Goal: Communication & Community: Answer question/provide support

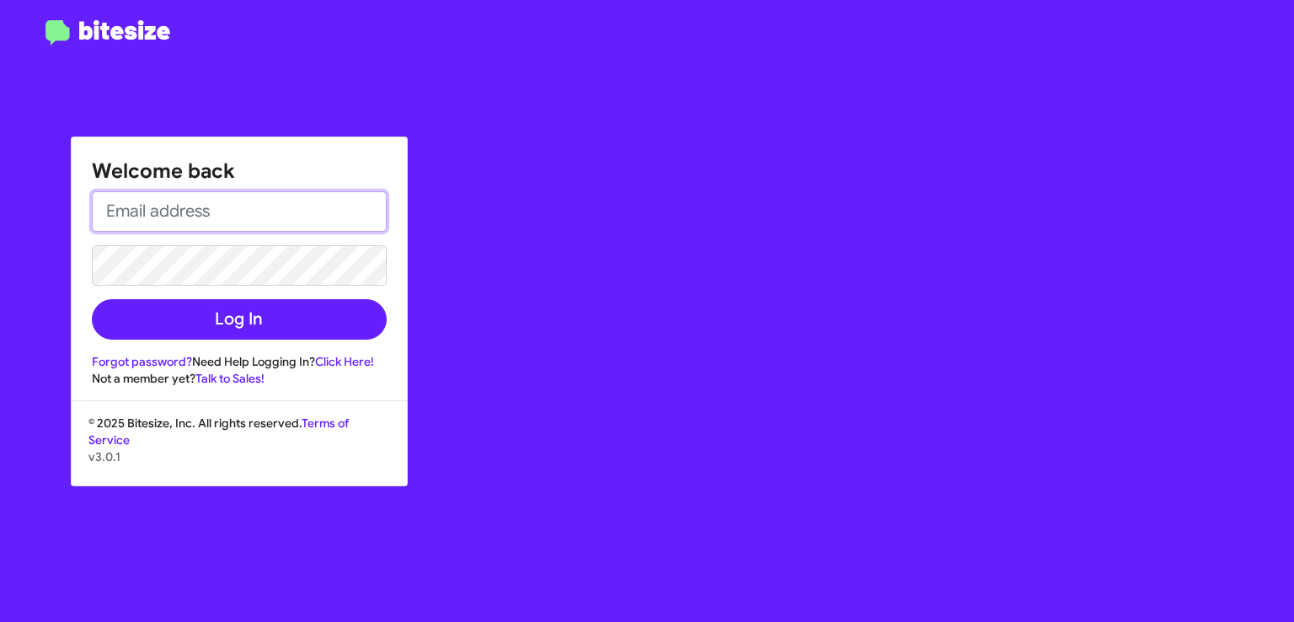
type input "[EMAIL_ADDRESS][PERSON_NAME][DOMAIN_NAME]"
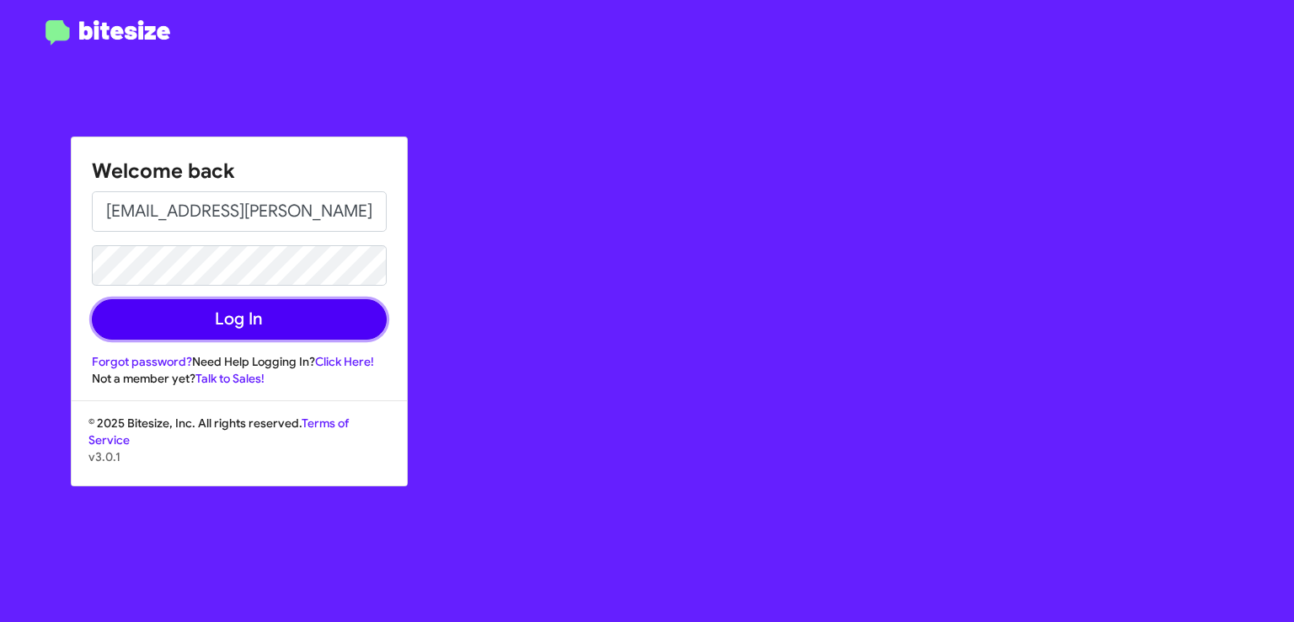
click at [334, 318] on button "Log In" at bounding box center [239, 319] width 295 height 40
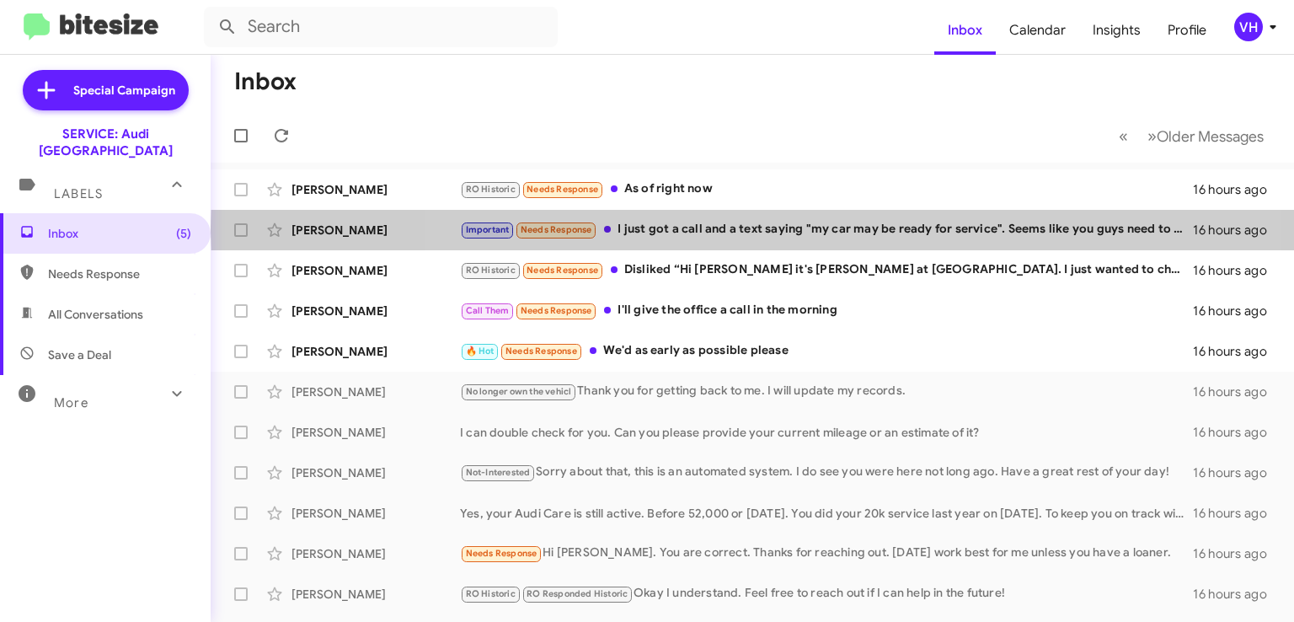
click at [846, 227] on div "Important Needs Response I just got a call and a text saying "my car may be rea…" at bounding box center [826, 229] width 733 height 19
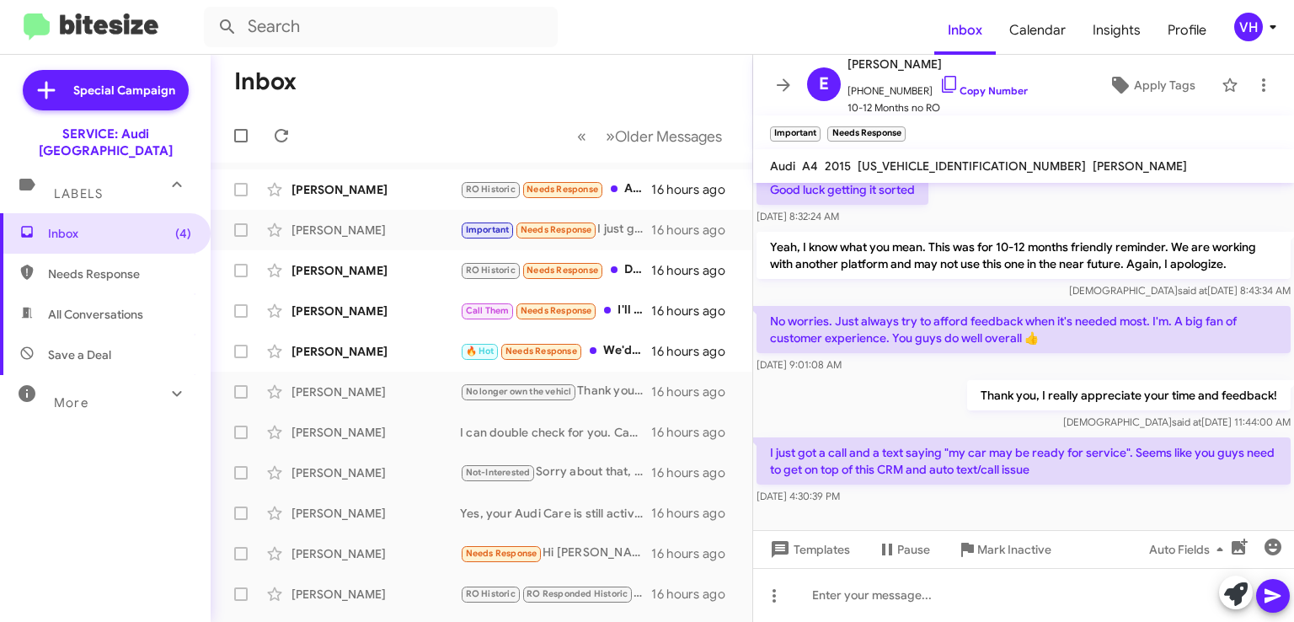
scroll to position [357, 0]
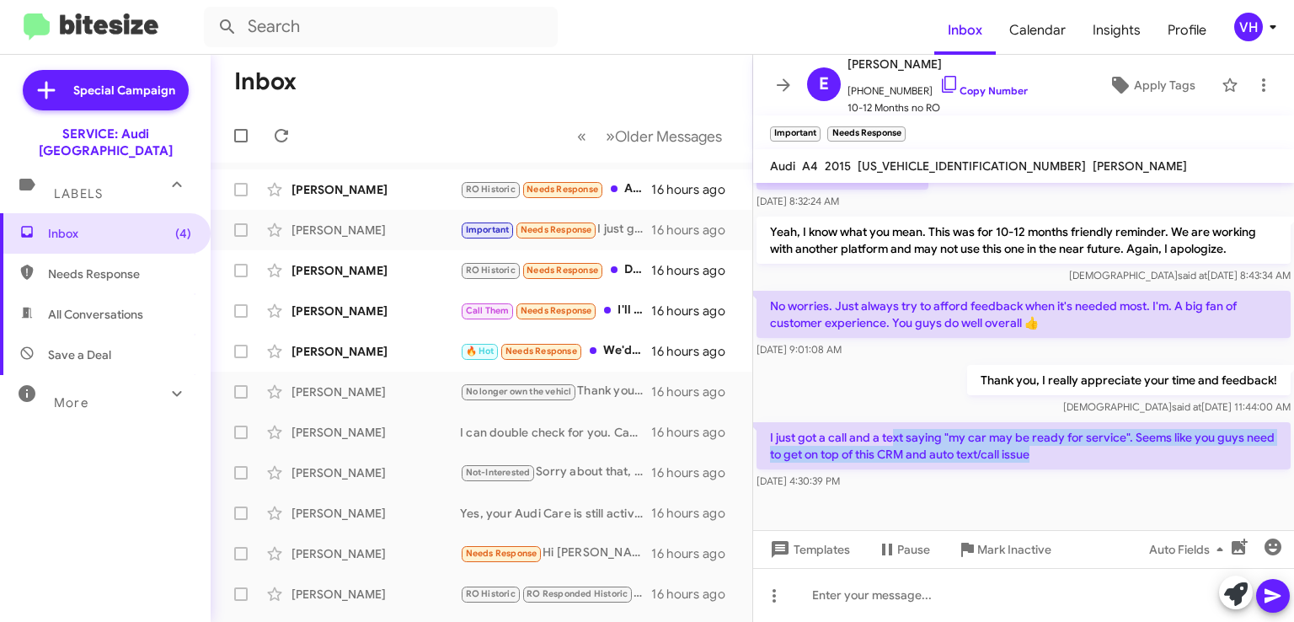
drag, startPoint x: 1075, startPoint y: 449, endPoint x: 890, endPoint y: 440, distance: 185.6
click at [893, 439] on p "I just got a call and a text saying "my car may be ready for service". Seems li…" at bounding box center [1024, 445] width 534 height 47
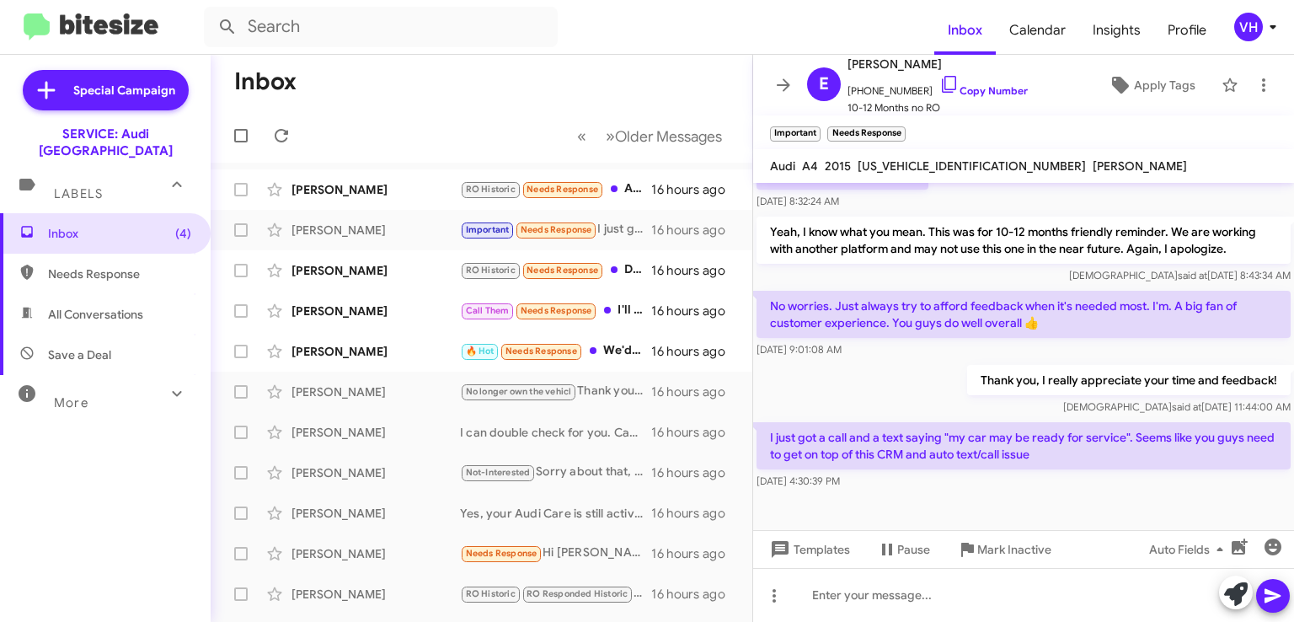
click at [873, 442] on p "I just got a call and a text saying "my car may be ready for service". Seems li…" at bounding box center [1024, 445] width 534 height 47
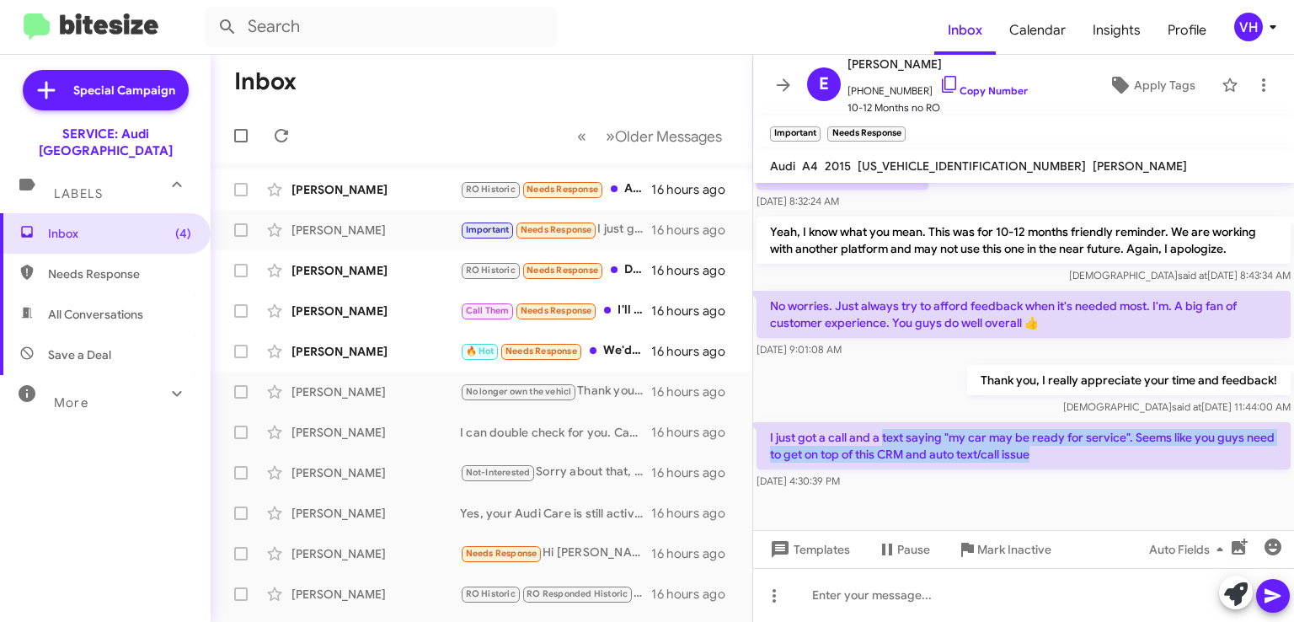
drag, startPoint x: 940, startPoint y: 442, endPoint x: 1134, endPoint y: 446, distance: 193.8
click at [1134, 446] on p "I just got a call and a text saying "my car may be ready for service". Seems li…" at bounding box center [1024, 445] width 534 height 47
click at [1118, 442] on p "I just got a call and a text saying "my car may be ready for service". Seems li…" at bounding box center [1024, 445] width 534 height 47
click at [1109, 448] on p "I just got a call and a text saying "my car may be ready for service". Seems li…" at bounding box center [1024, 445] width 534 height 47
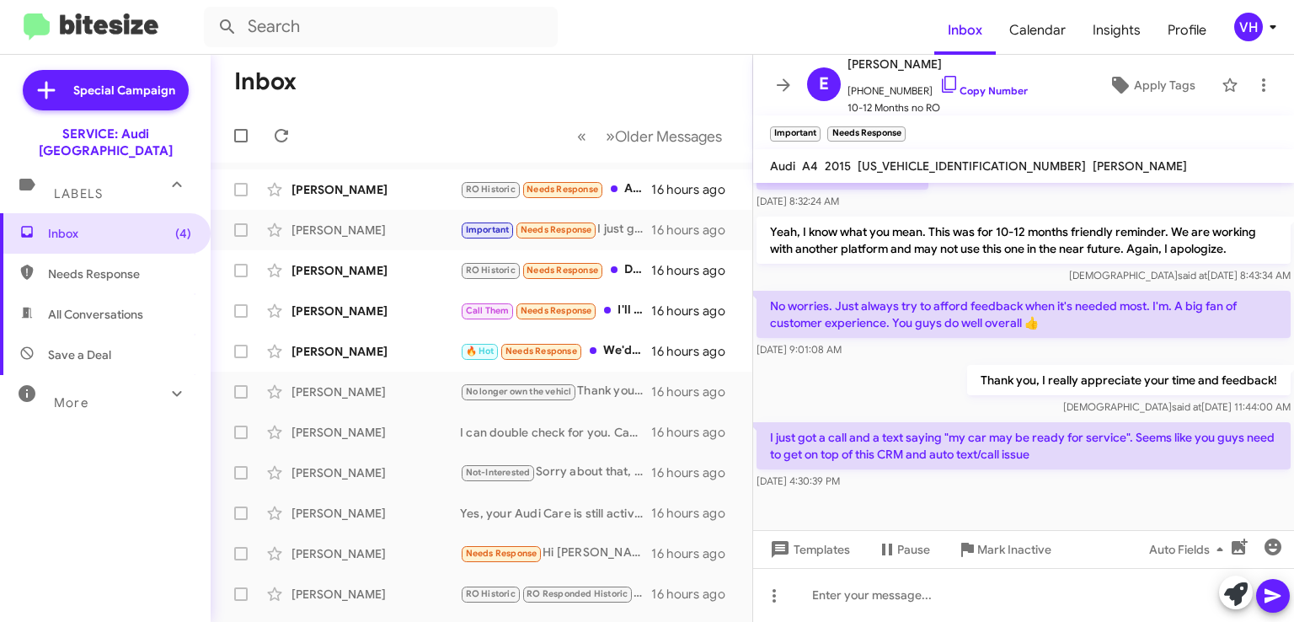
click at [384, 352] on div "[PERSON_NAME]" at bounding box center [376, 351] width 169 height 17
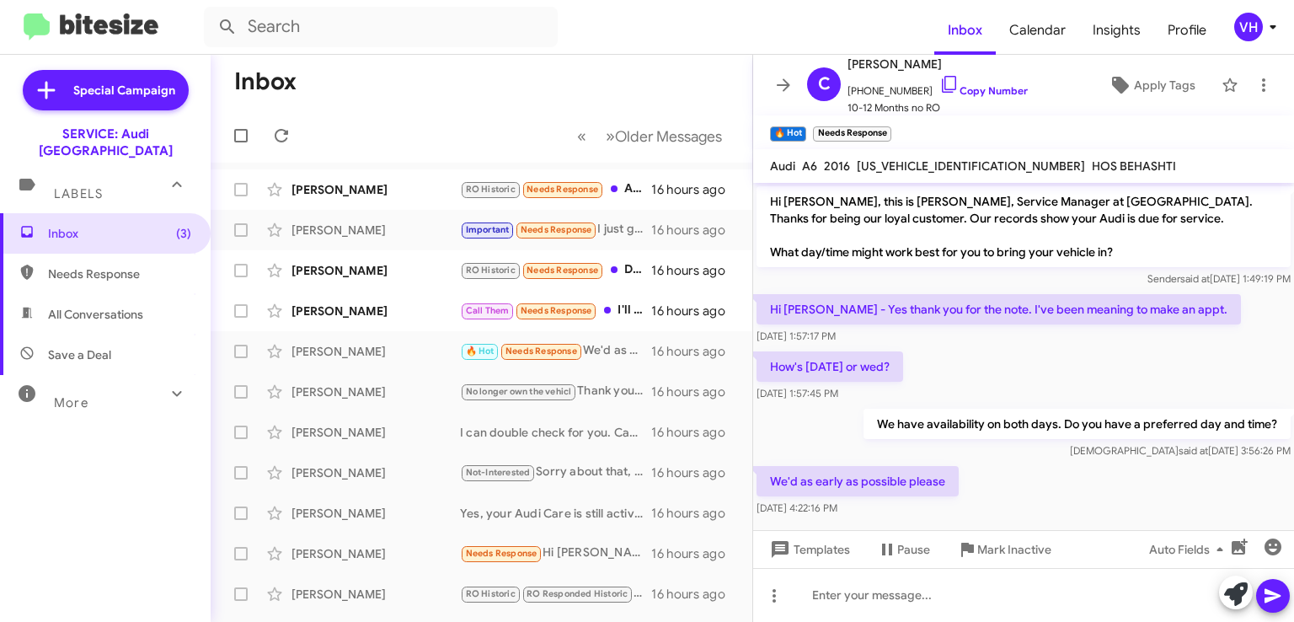
scroll to position [10, 0]
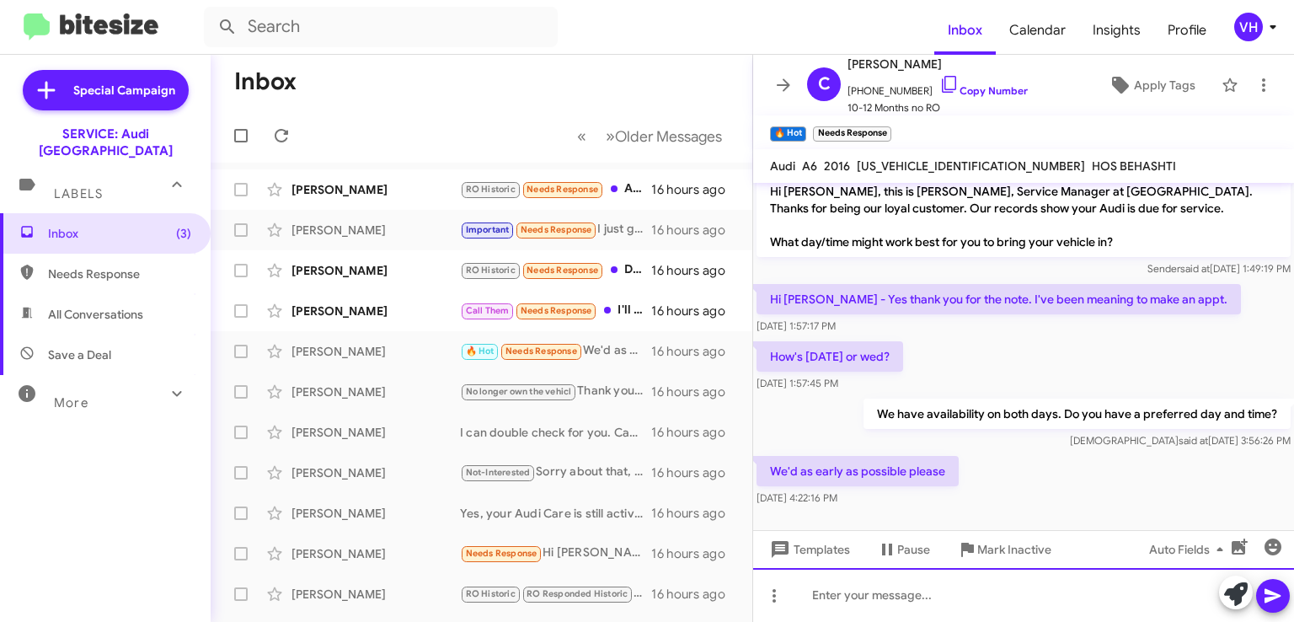
click at [874, 597] on div at bounding box center [1023, 595] width 541 height 54
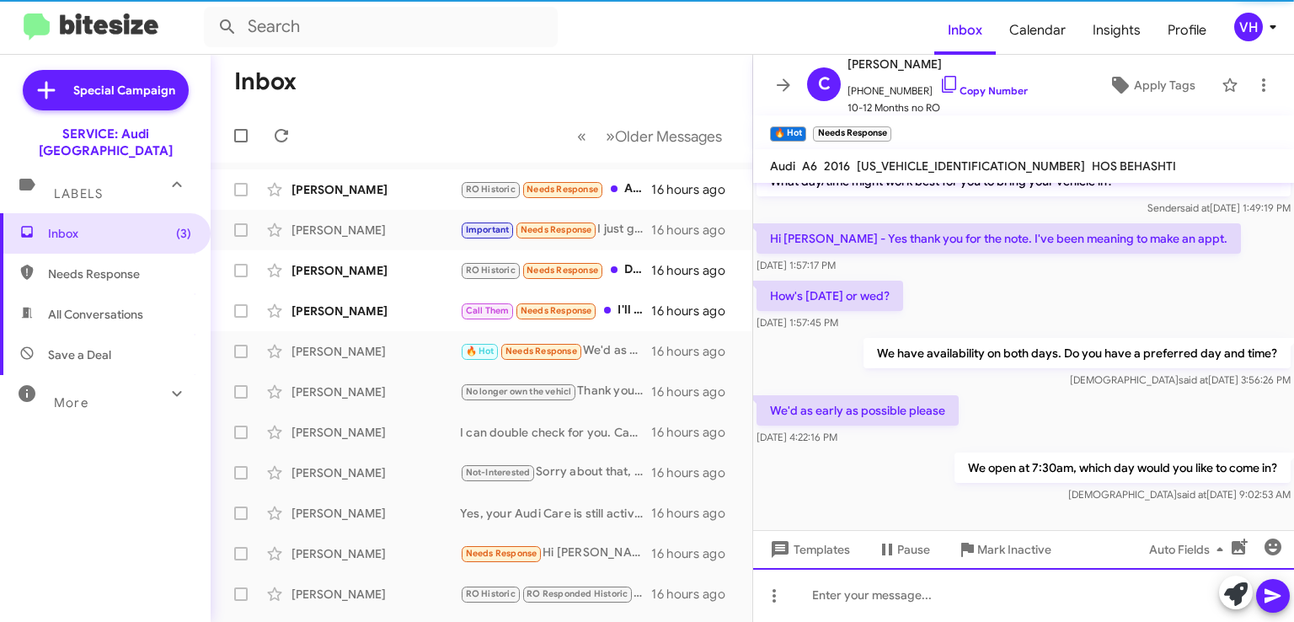
scroll to position [72, 0]
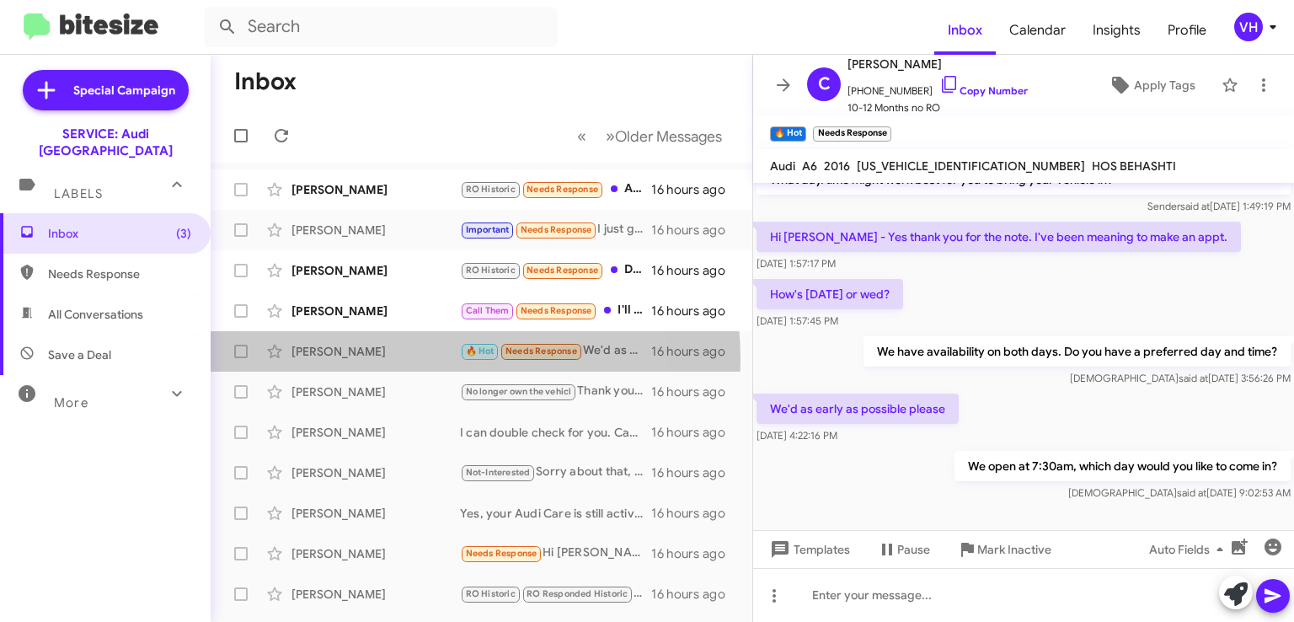
click at [383, 359] on div "[PERSON_NAME] 🔥 Hot Needs Response We'd as early as possible please 16 hours ago" at bounding box center [481, 352] width 515 height 34
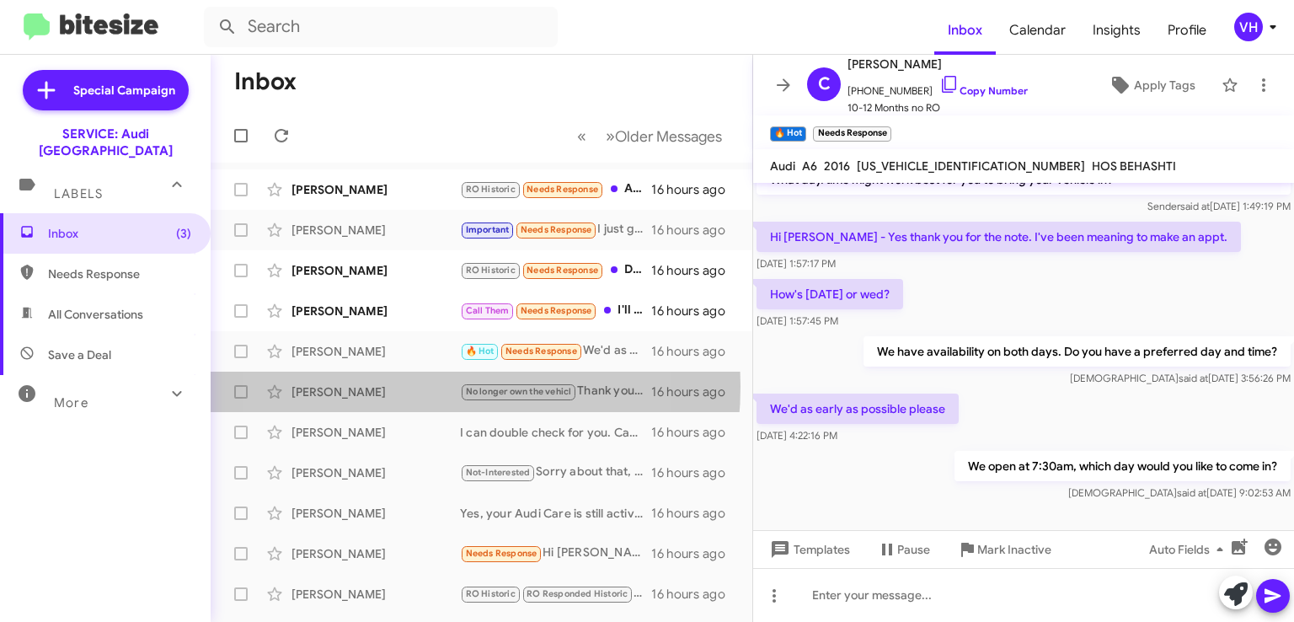
click at [384, 386] on div "[PERSON_NAME]" at bounding box center [376, 391] width 169 height 17
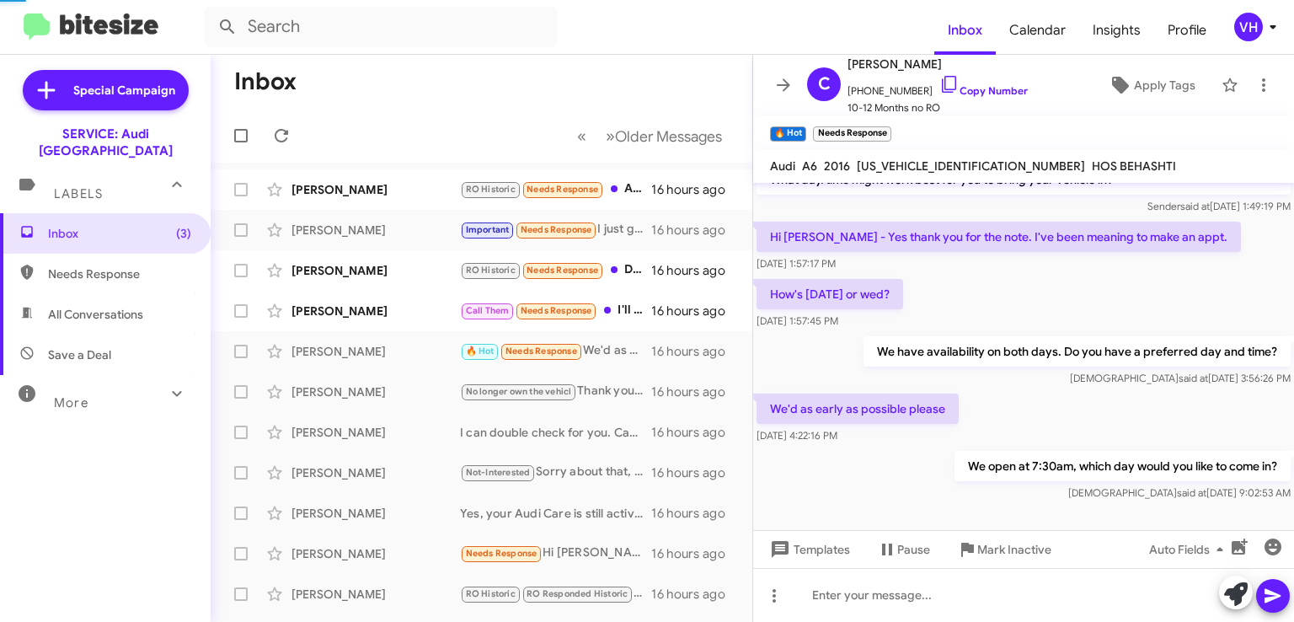
scroll to position [956, 0]
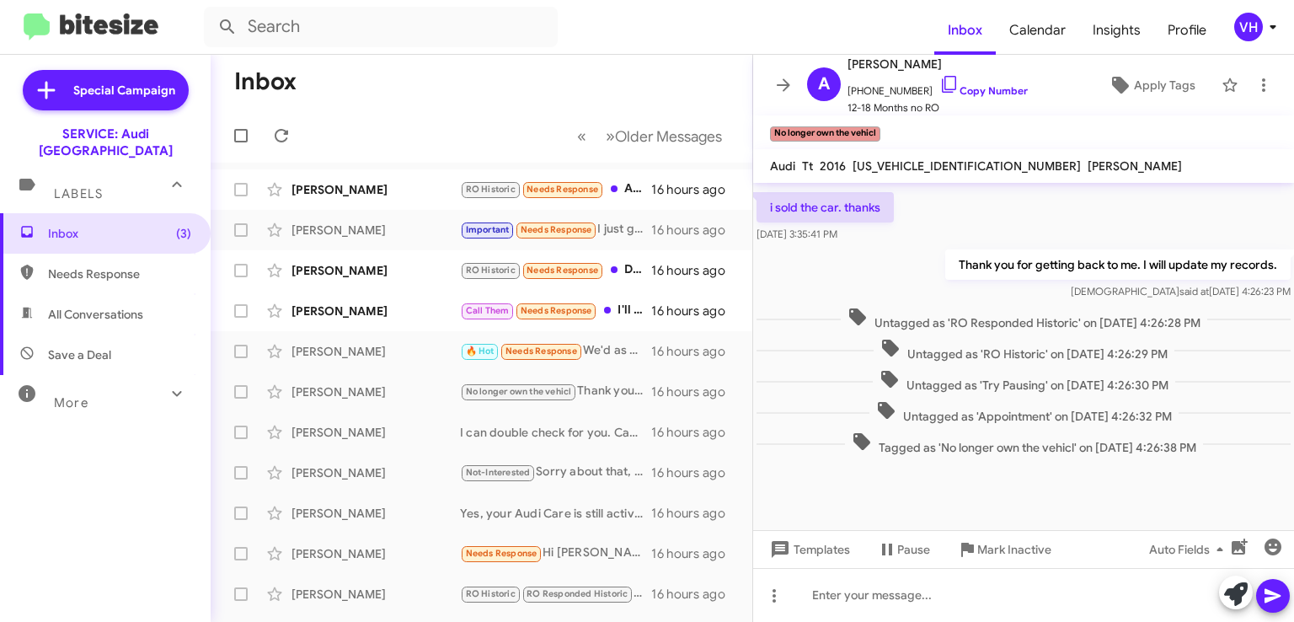
click at [391, 358] on div "[PERSON_NAME]" at bounding box center [376, 351] width 169 height 17
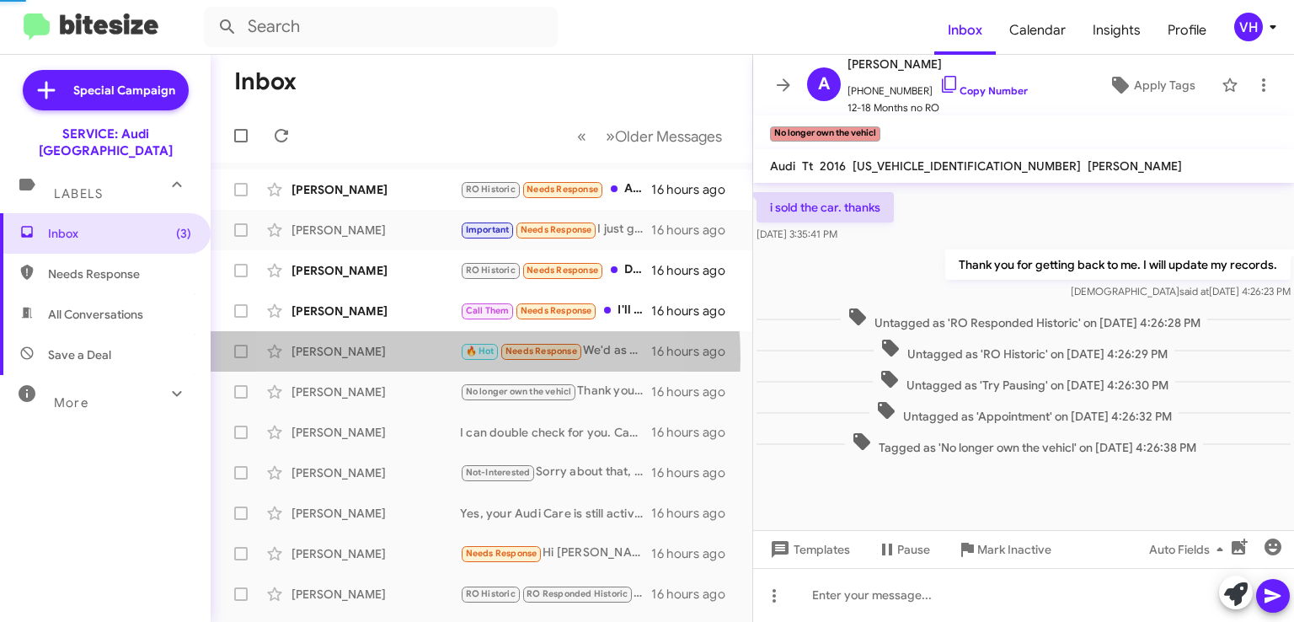
scroll to position [72, 0]
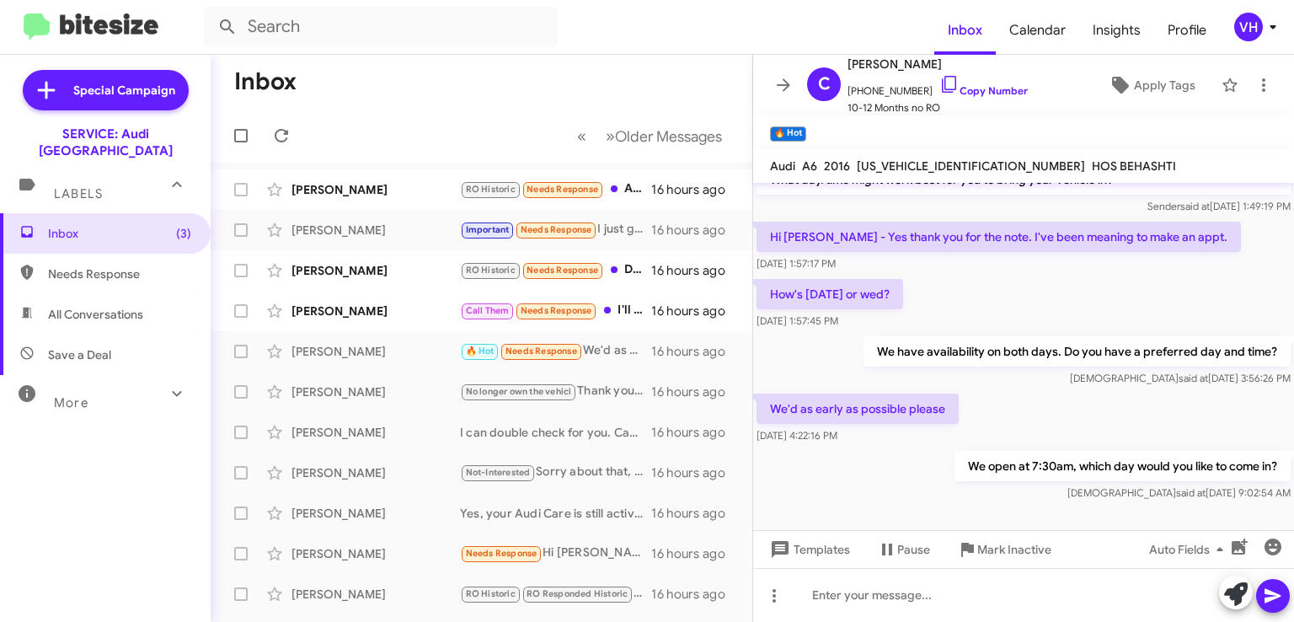
click at [397, 309] on div "[PERSON_NAME]" at bounding box center [376, 311] width 169 height 17
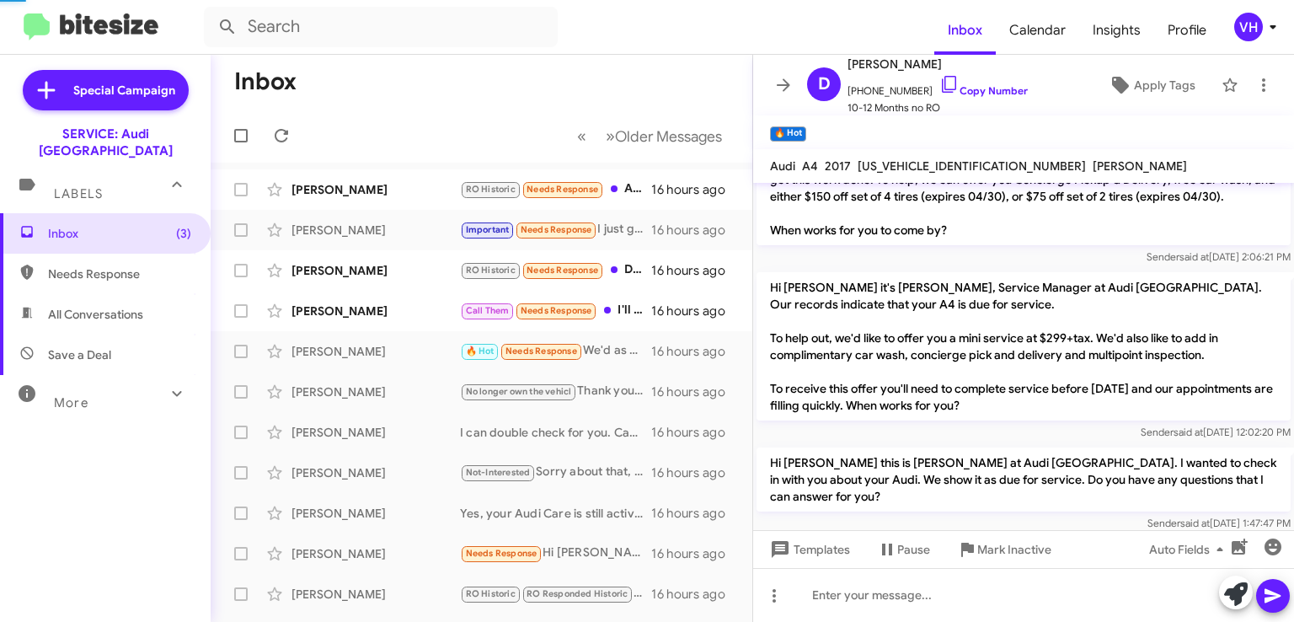
scroll to position [292, 0]
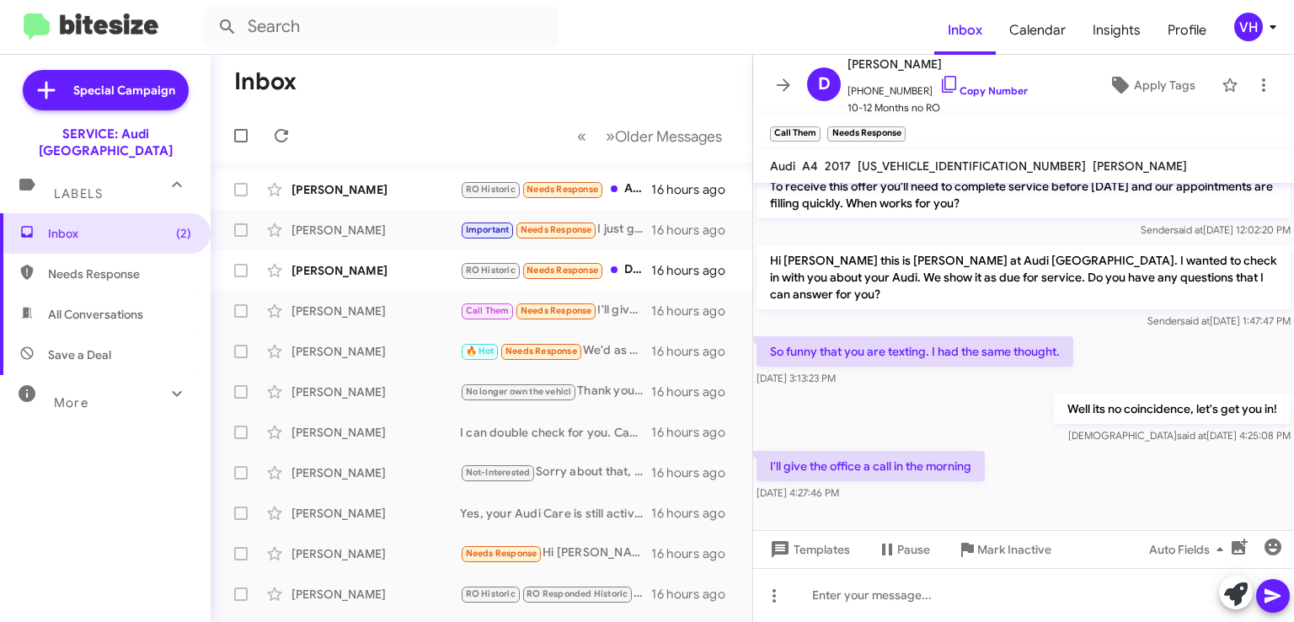
click at [932, 169] on span "[US_VEHICLE_IDENTIFICATION_NUMBER]" at bounding box center [972, 165] width 228 height 15
copy span "[US_VEHICLE_IDENTIFICATION_NUMBER]"
click at [1211, 335] on div "So funny that you are texting. I had the same thought. [DATE] 3:13:23 PM" at bounding box center [1023, 361] width 541 height 57
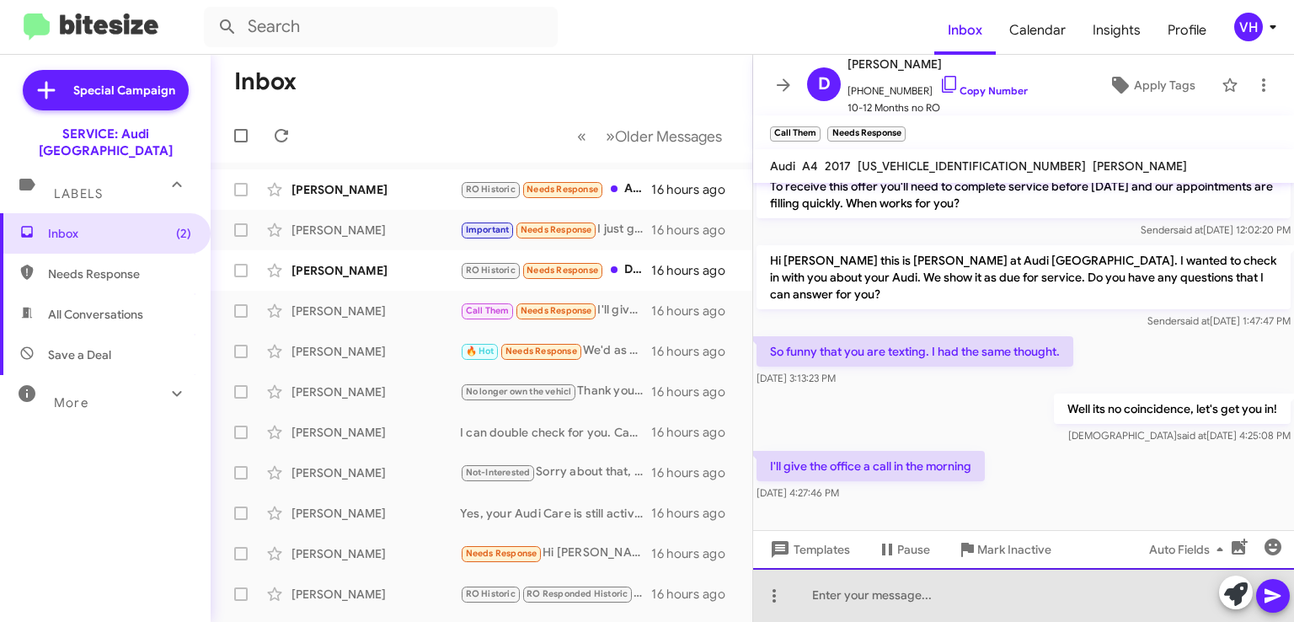
click at [921, 597] on div at bounding box center [1023, 595] width 541 height 54
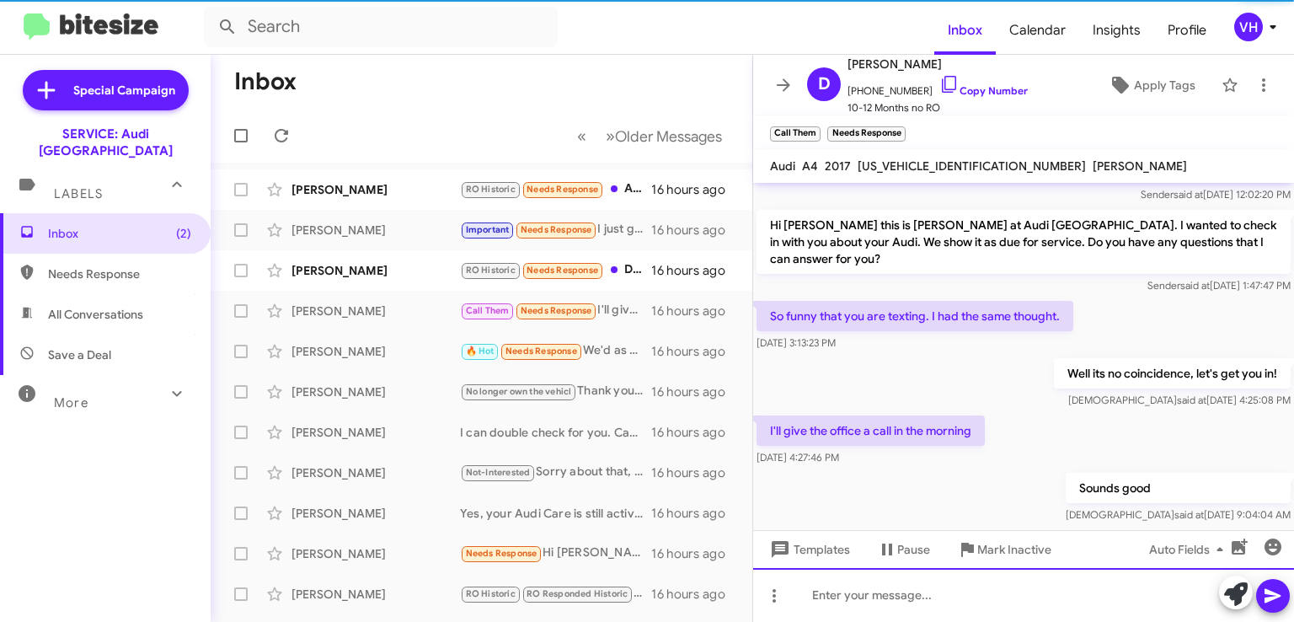
scroll to position [353, 0]
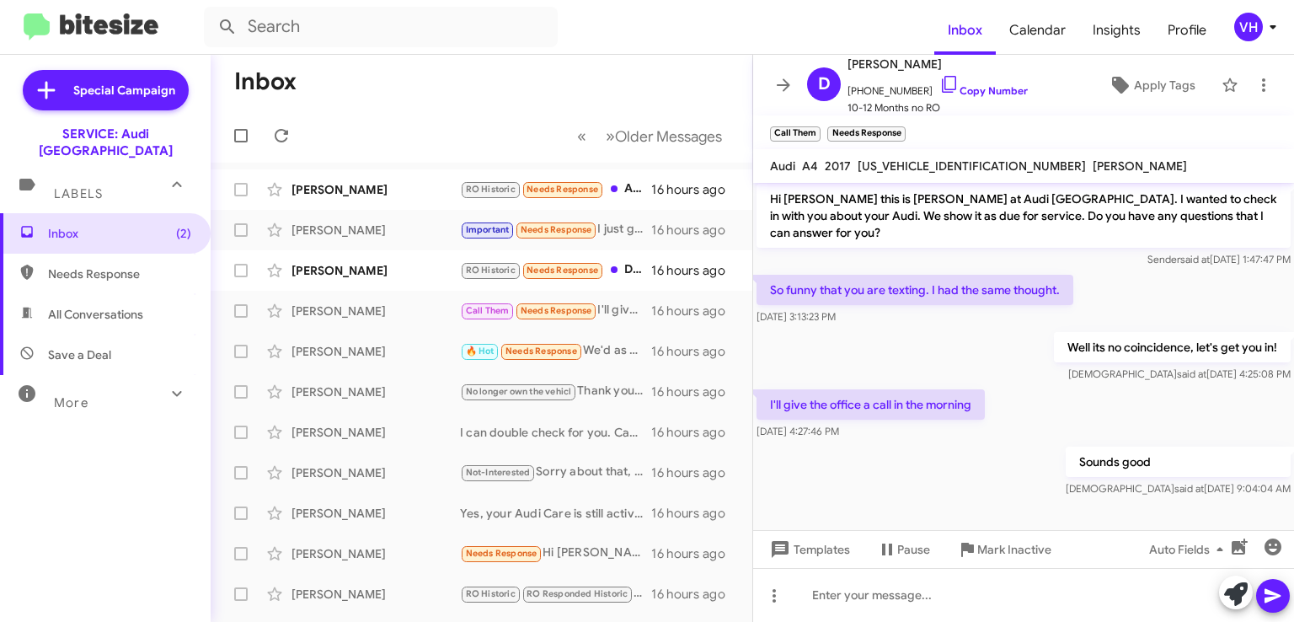
click at [385, 308] on div "[PERSON_NAME]" at bounding box center [376, 311] width 169 height 17
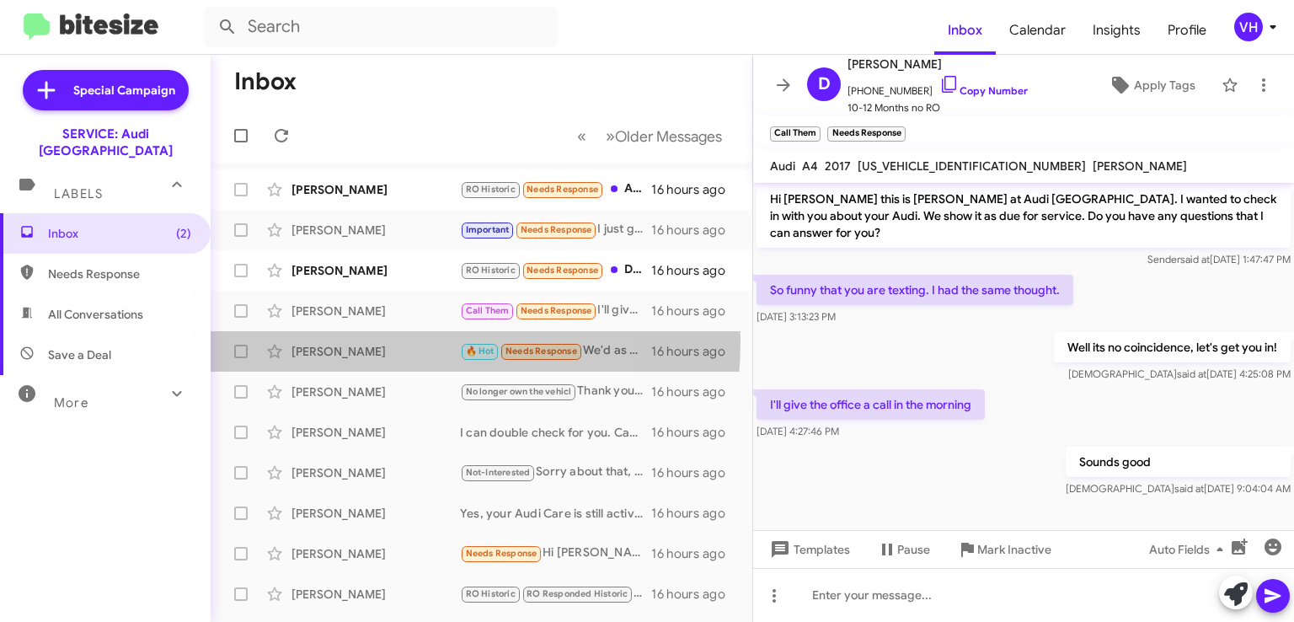
click at [367, 341] on div "[PERSON_NAME] 🔥 Hot Needs Response We'd as early as possible please 16 hours ago" at bounding box center [481, 352] width 515 height 34
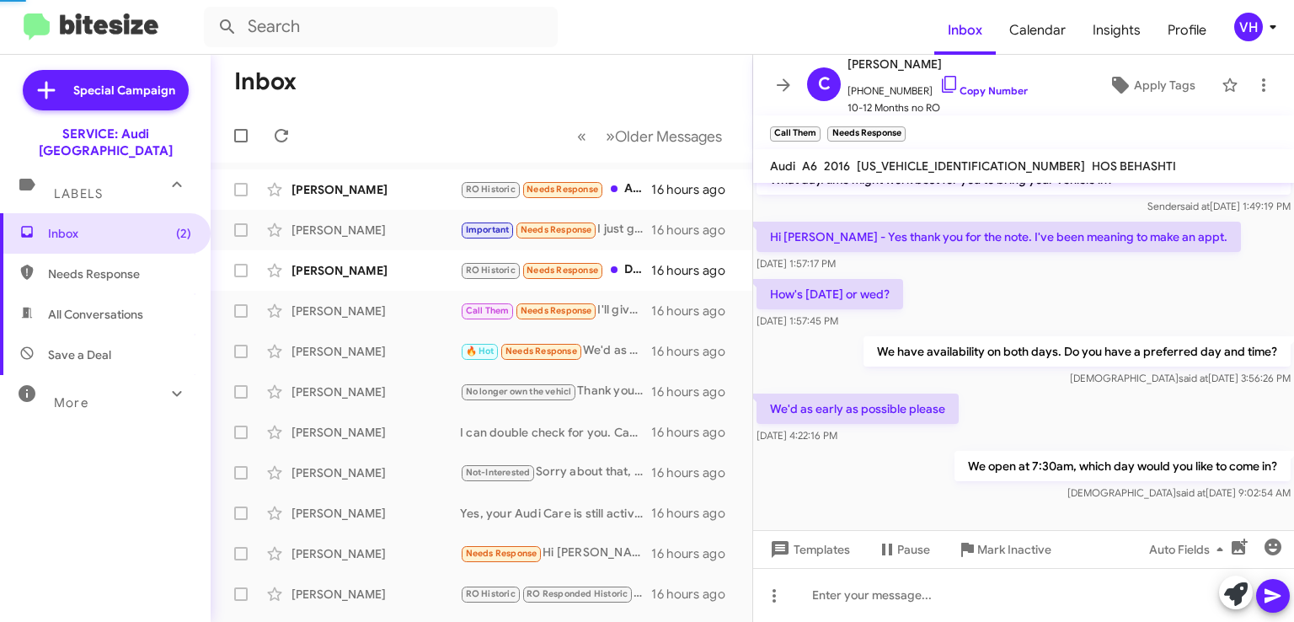
scroll to position [72, 0]
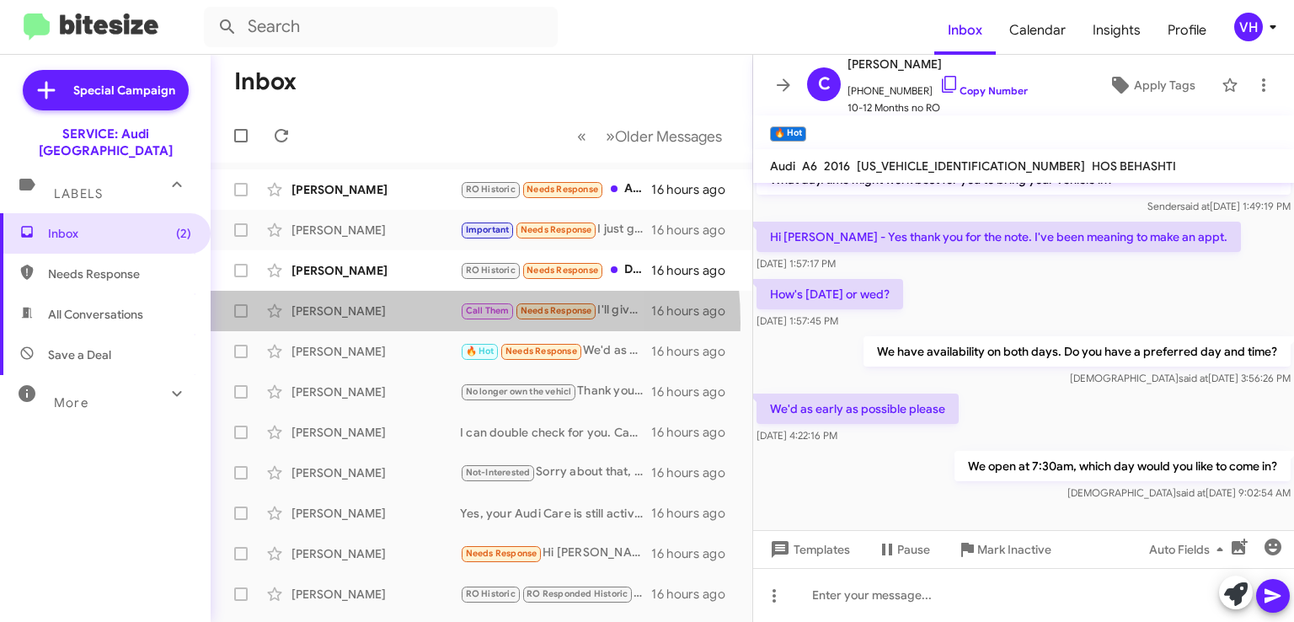
click at [371, 323] on div "[PERSON_NAME] Call Them Needs Response I'll give the office a call in the morni…" at bounding box center [481, 311] width 515 height 34
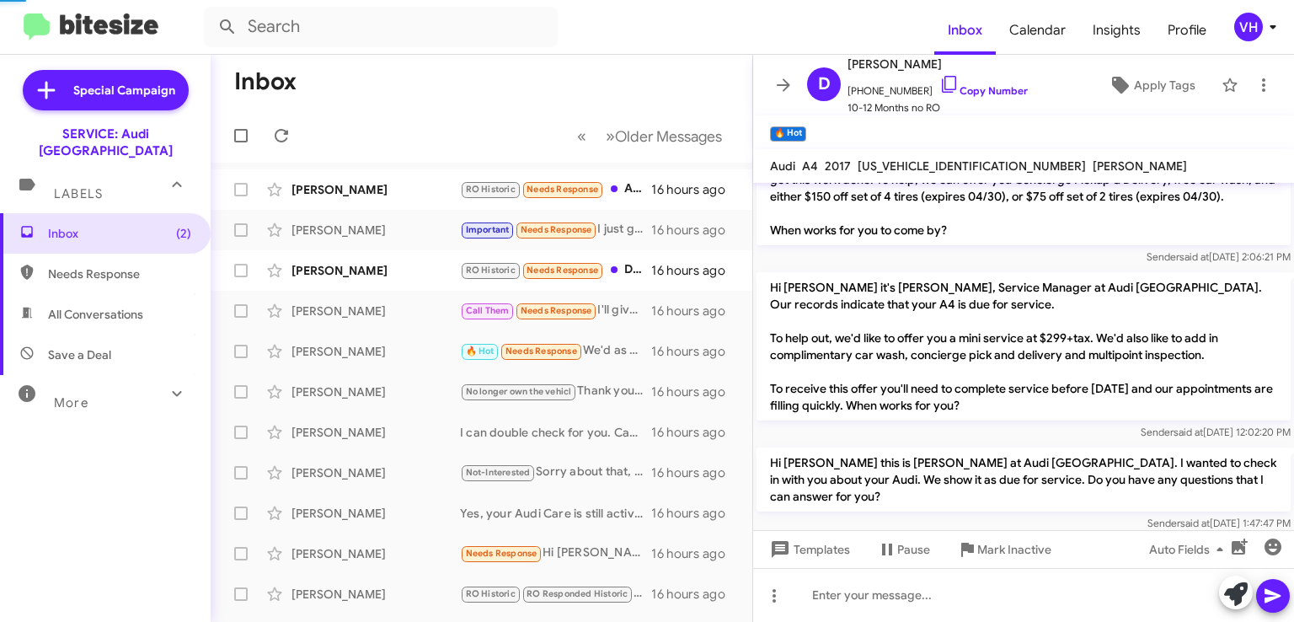
scroll to position [353, 0]
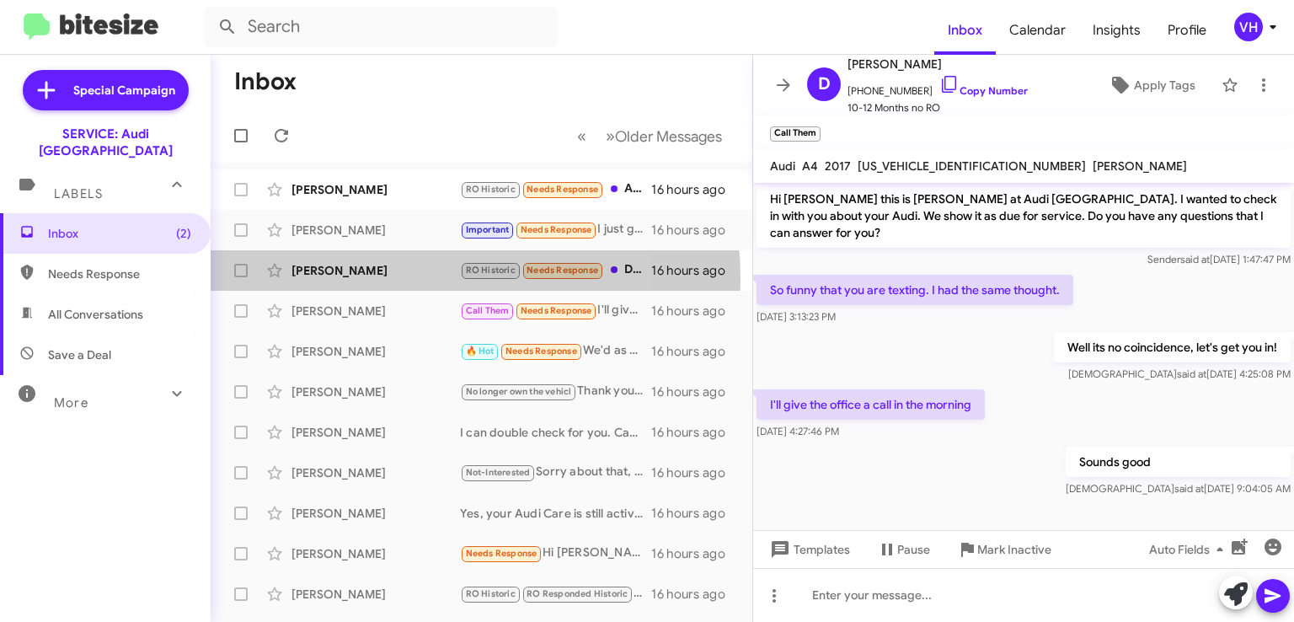
click at [375, 280] on div "[PERSON_NAME] RO Historic Needs Response Disliked “Hi [PERSON_NAME] it's [PERSO…" at bounding box center [481, 271] width 515 height 34
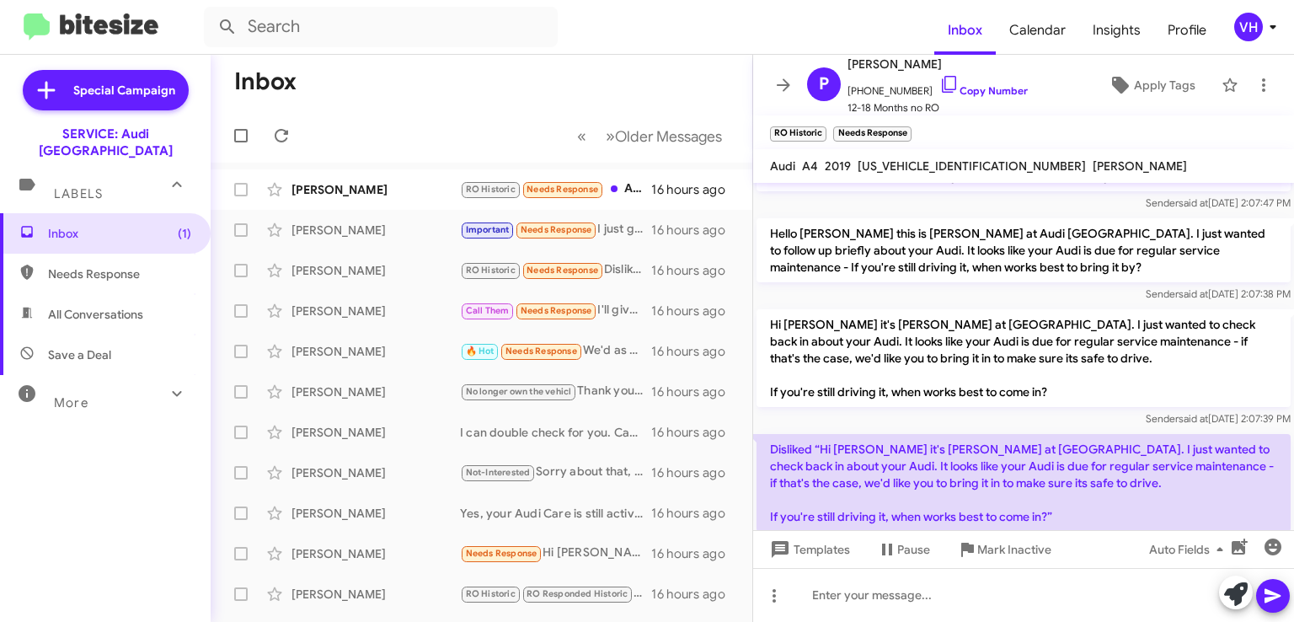
scroll to position [394, 0]
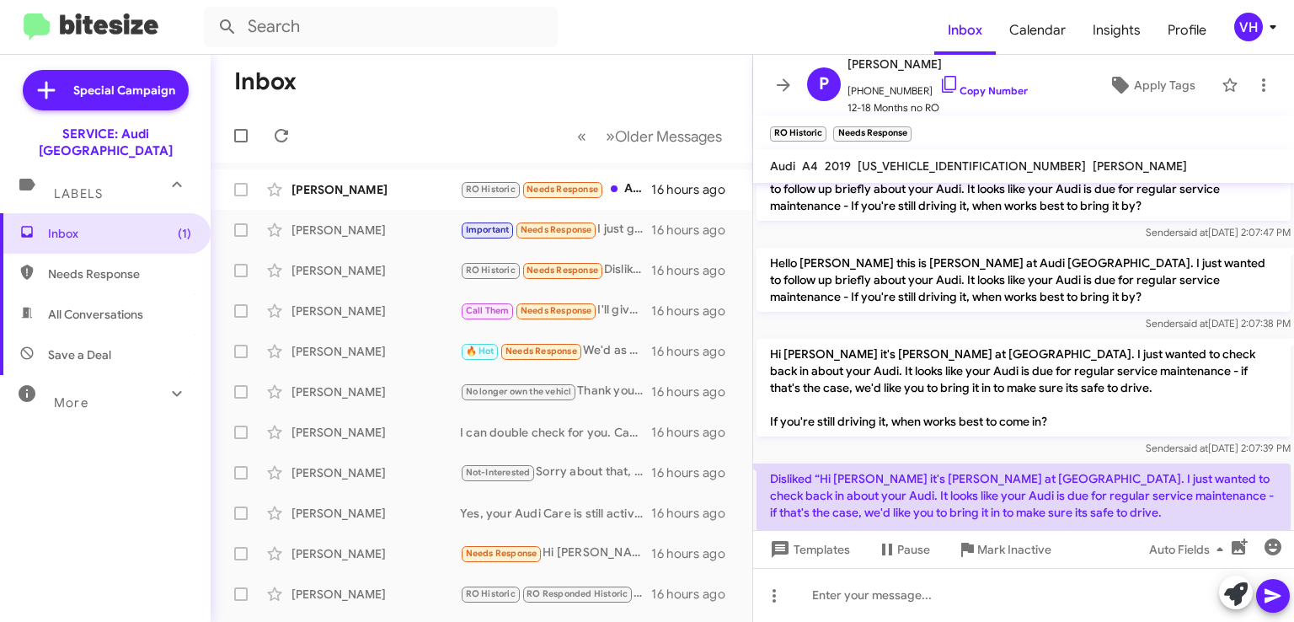
click at [907, 129] on span "×" at bounding box center [907, 125] width 10 height 20
click at [822, 129] on span "×" at bounding box center [822, 125] width 10 height 20
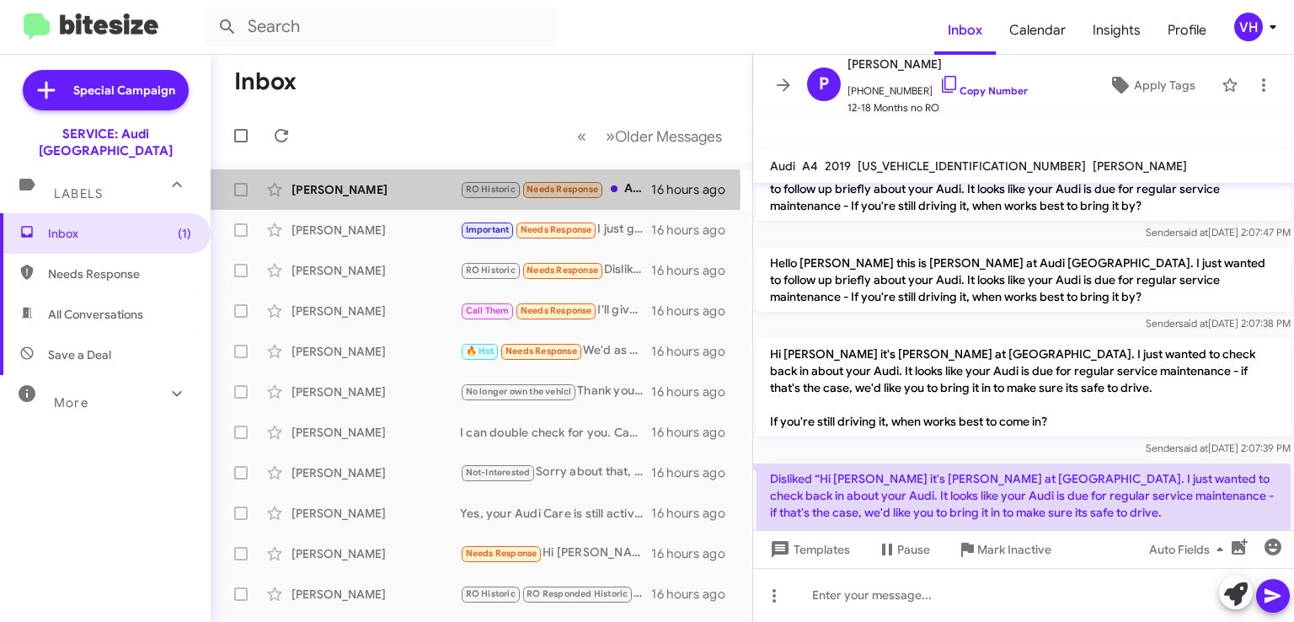
click at [397, 189] on div "[PERSON_NAME]" at bounding box center [376, 189] width 169 height 17
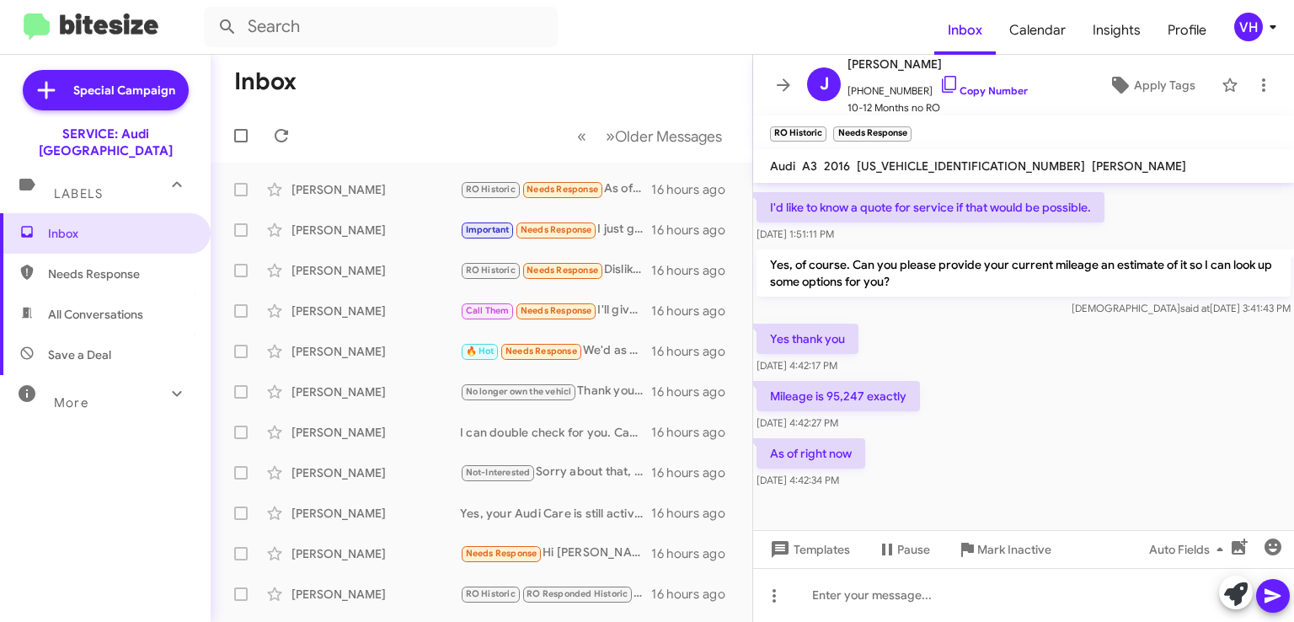
scroll to position [315, 0]
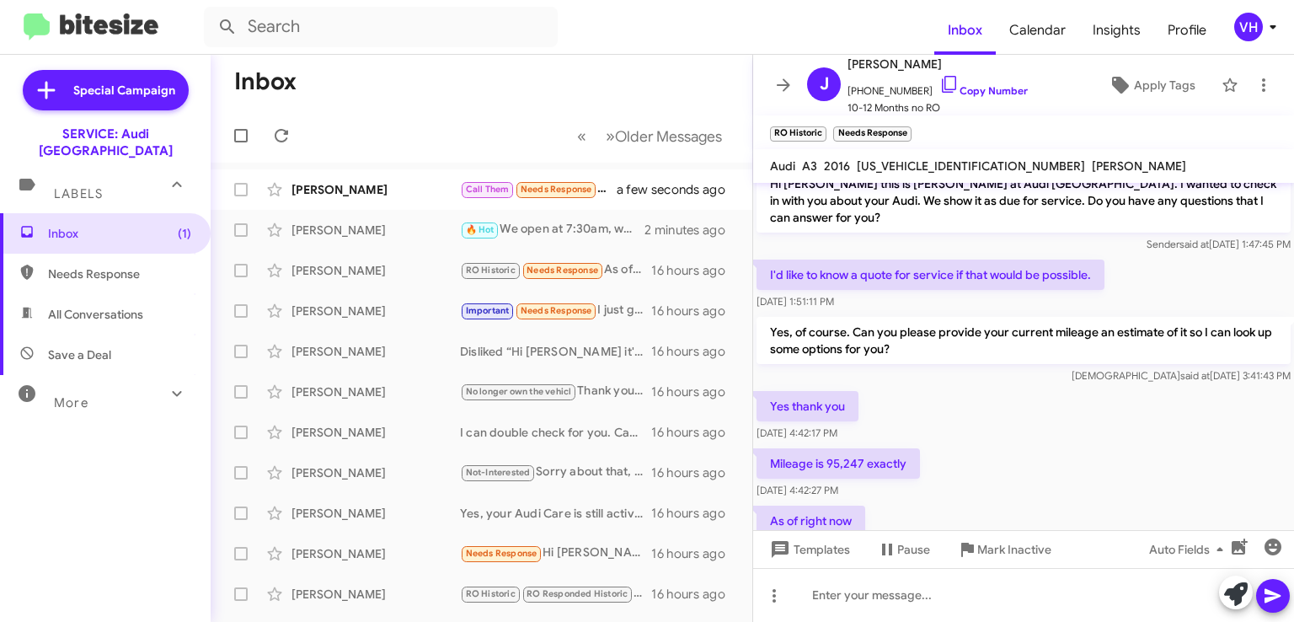
click at [361, 176] on div "[PERSON_NAME] Call Them Needs Response great. talk to you then! a few seconds a…" at bounding box center [481, 190] width 515 height 34
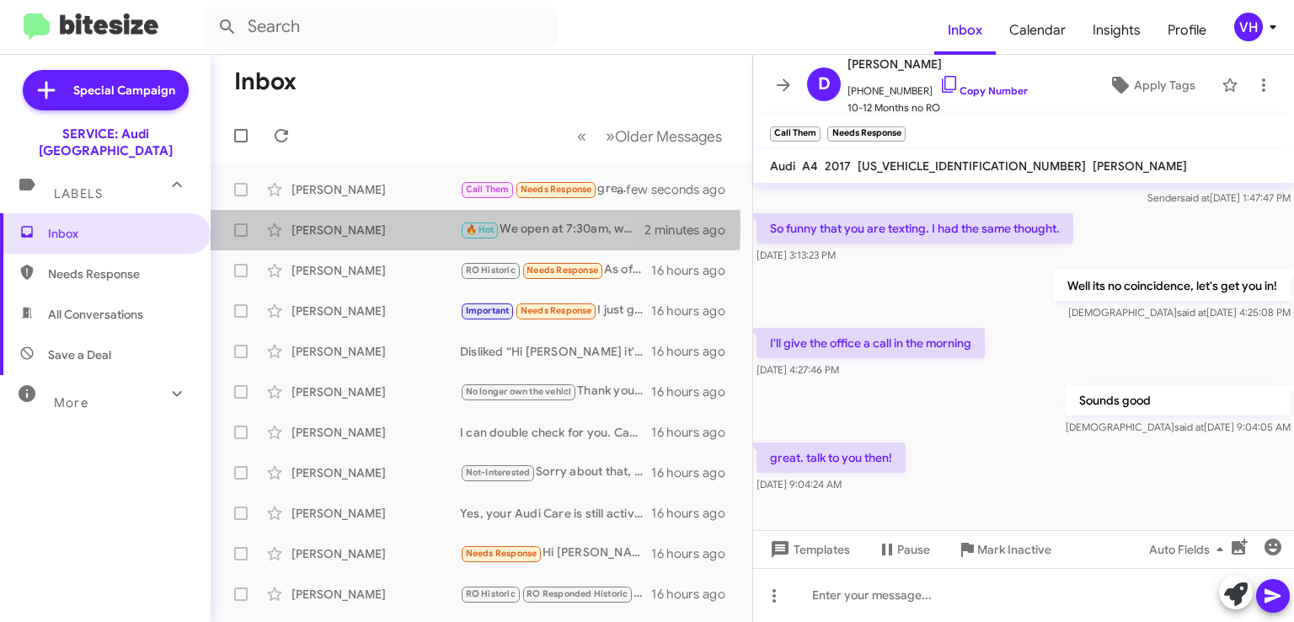
click at [367, 226] on div "[PERSON_NAME]" at bounding box center [376, 230] width 169 height 17
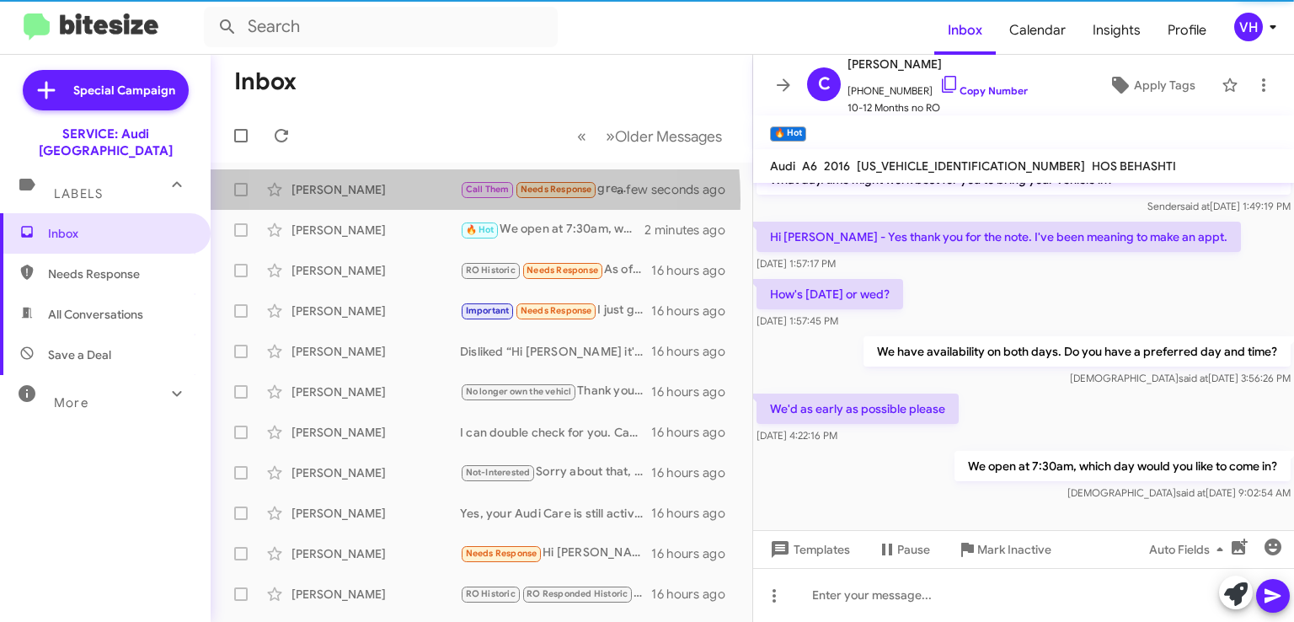
click at [388, 200] on div "[PERSON_NAME] Call Them Needs Response great. talk to you then! a few seconds a…" at bounding box center [481, 190] width 515 height 34
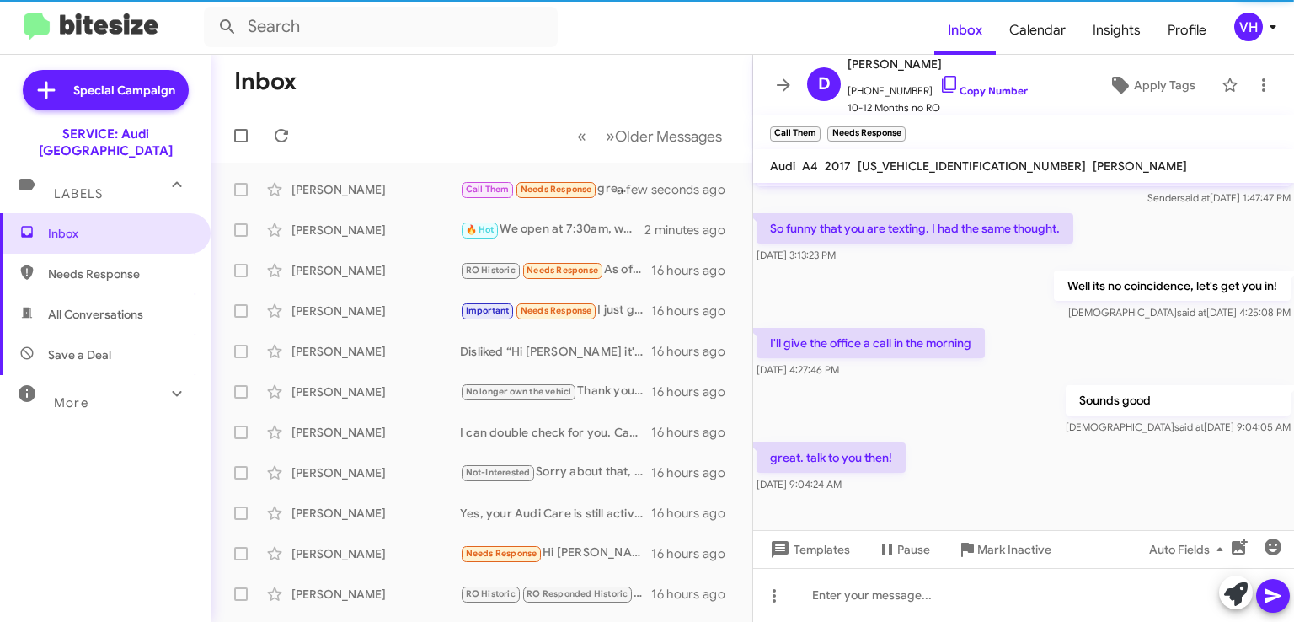
click at [379, 223] on div "[PERSON_NAME]" at bounding box center [376, 230] width 169 height 17
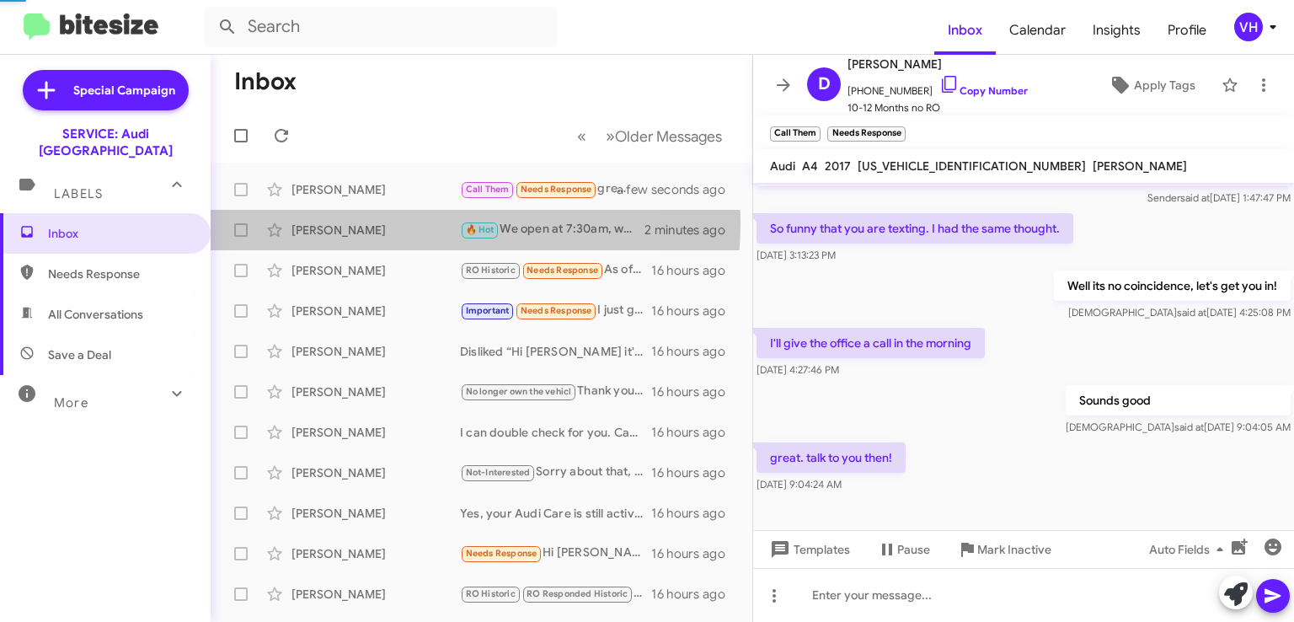
scroll to position [72, 0]
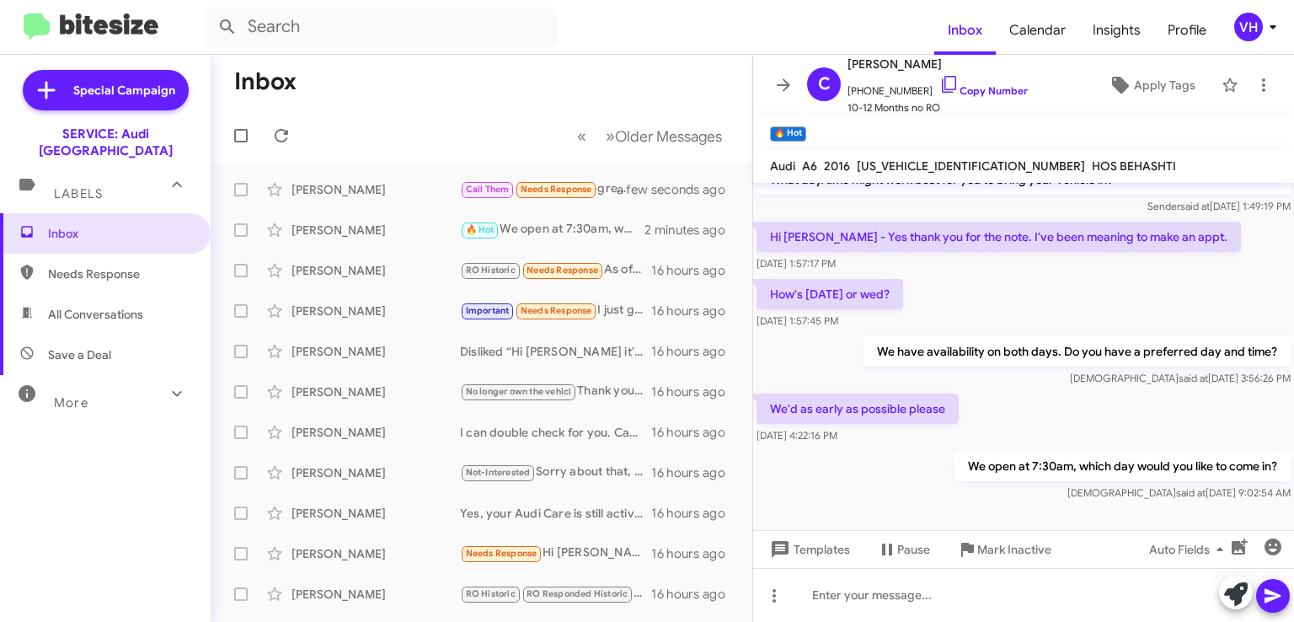
click at [383, 242] on div "[PERSON_NAME] 🔥 Hot We open at 7:30am, which day would you like to come in? 2 m…" at bounding box center [481, 230] width 515 height 34
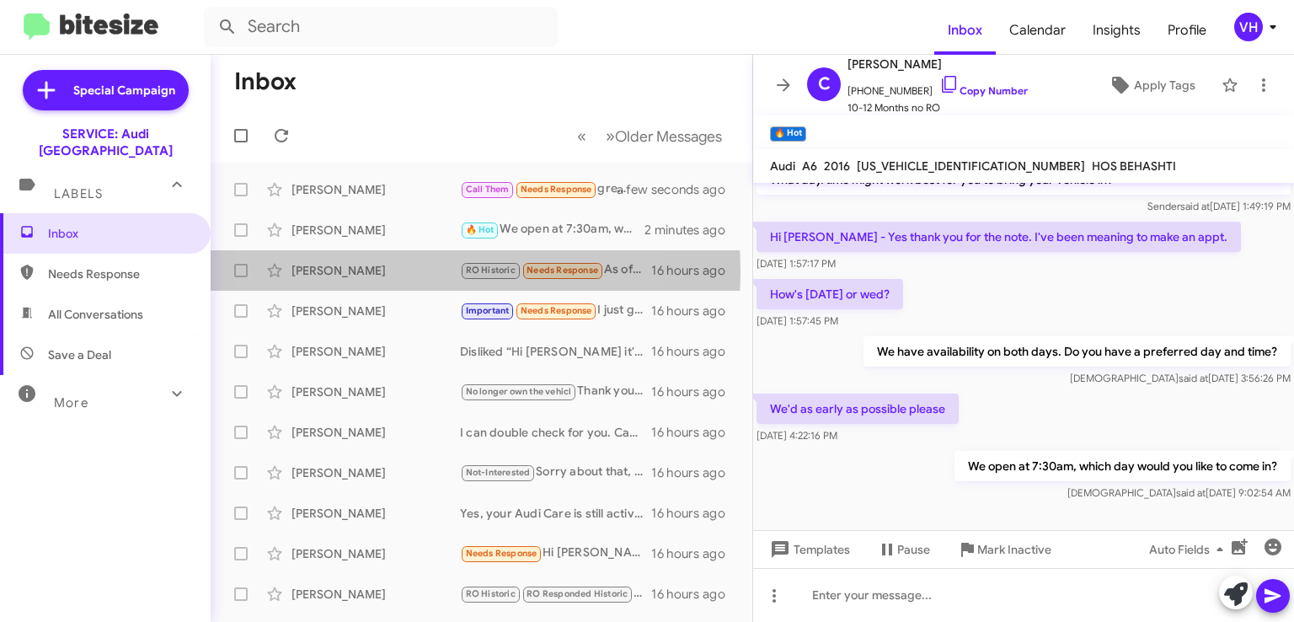
click at [381, 271] on div "[PERSON_NAME]" at bounding box center [376, 270] width 169 height 17
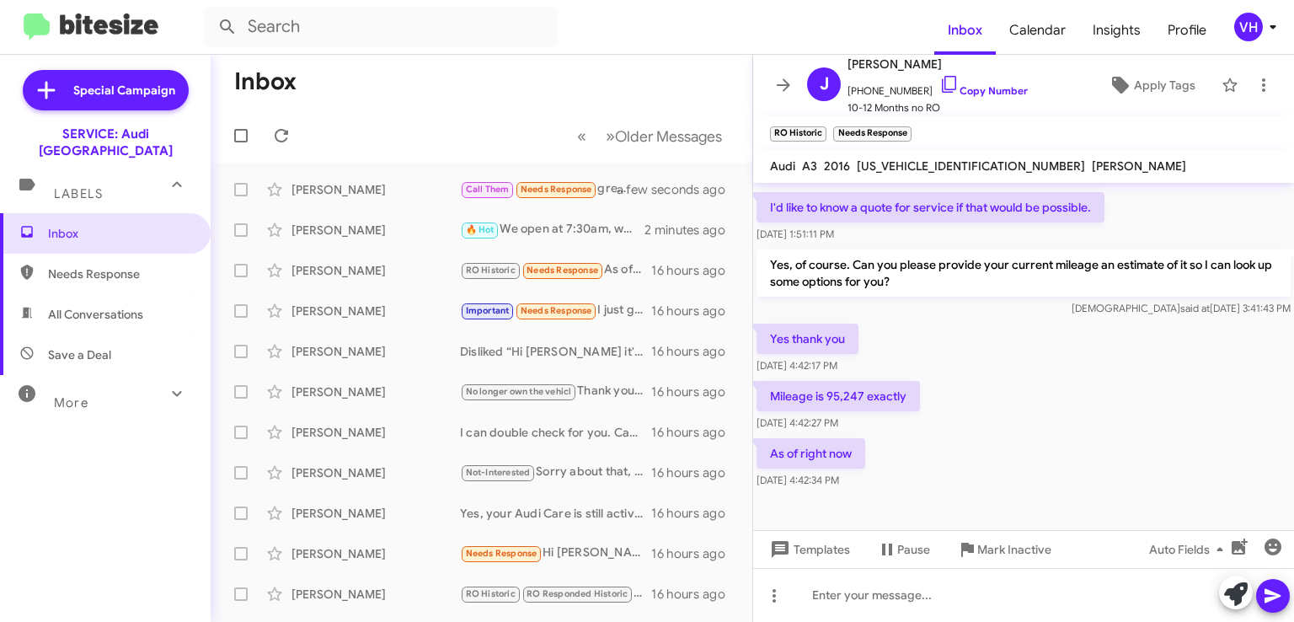
scroll to position [399, 0]
click at [941, 163] on span "[US_VEHICLE_IDENTIFICATION_NUMBER]" at bounding box center [971, 165] width 228 height 15
copy span "[US_VEHICLE_IDENTIFICATION_NUMBER]"
click at [947, 335] on div "Yes thank you [DATE] 4:42:17 PM" at bounding box center [1023, 348] width 541 height 57
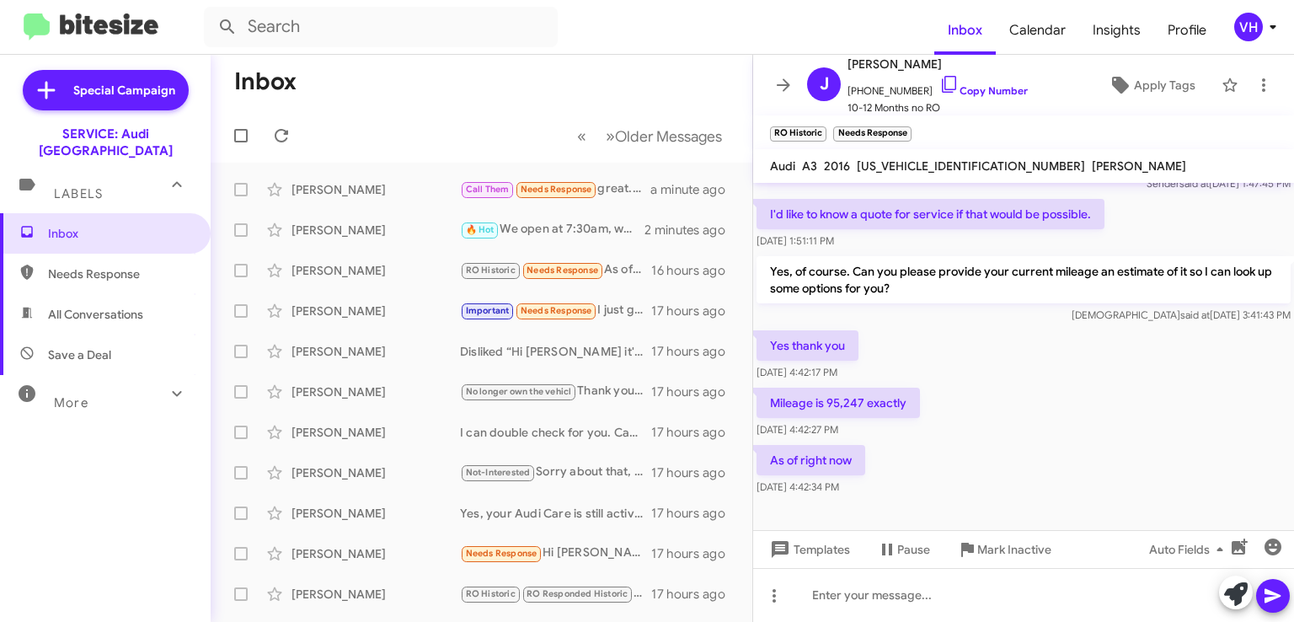
scroll to position [399, 0]
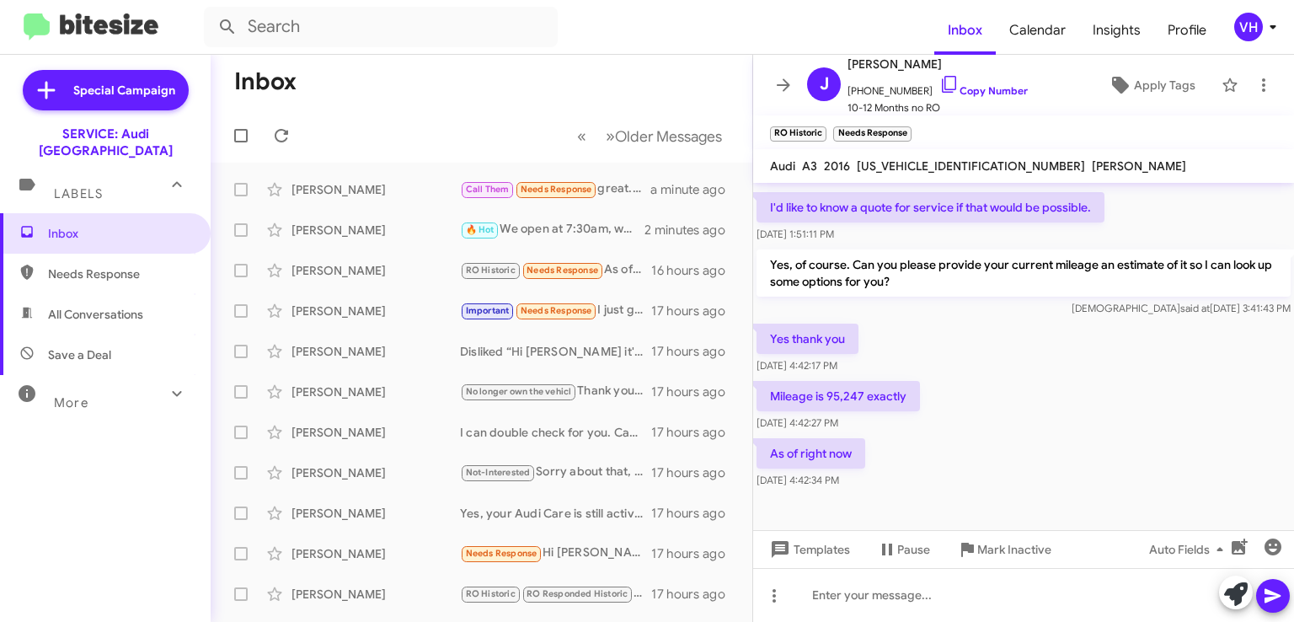
click at [918, 165] on span "[US_VEHICLE_IDENTIFICATION_NUMBER]" at bounding box center [971, 165] width 228 height 15
copy span "[US_VEHICLE_IDENTIFICATION_NUMBER]"
click at [416, 235] on div "[PERSON_NAME]" at bounding box center [376, 230] width 169 height 17
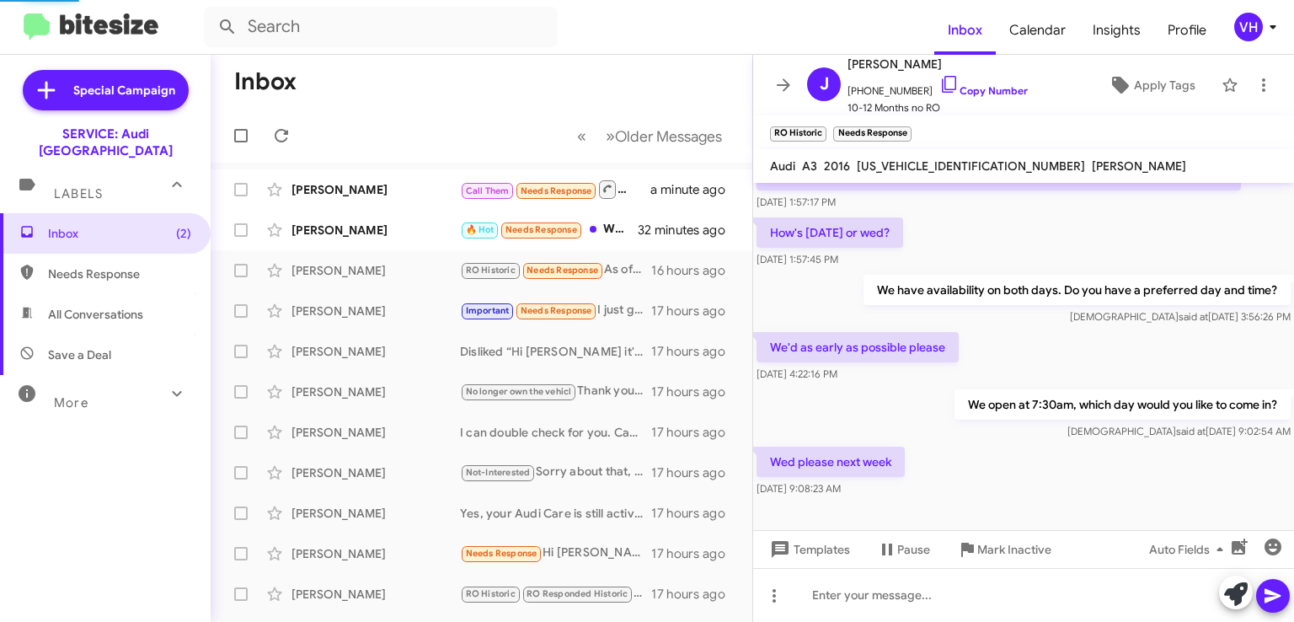
scroll to position [134, 0]
click at [413, 191] on div "[PERSON_NAME]" at bounding box center [376, 189] width 169 height 17
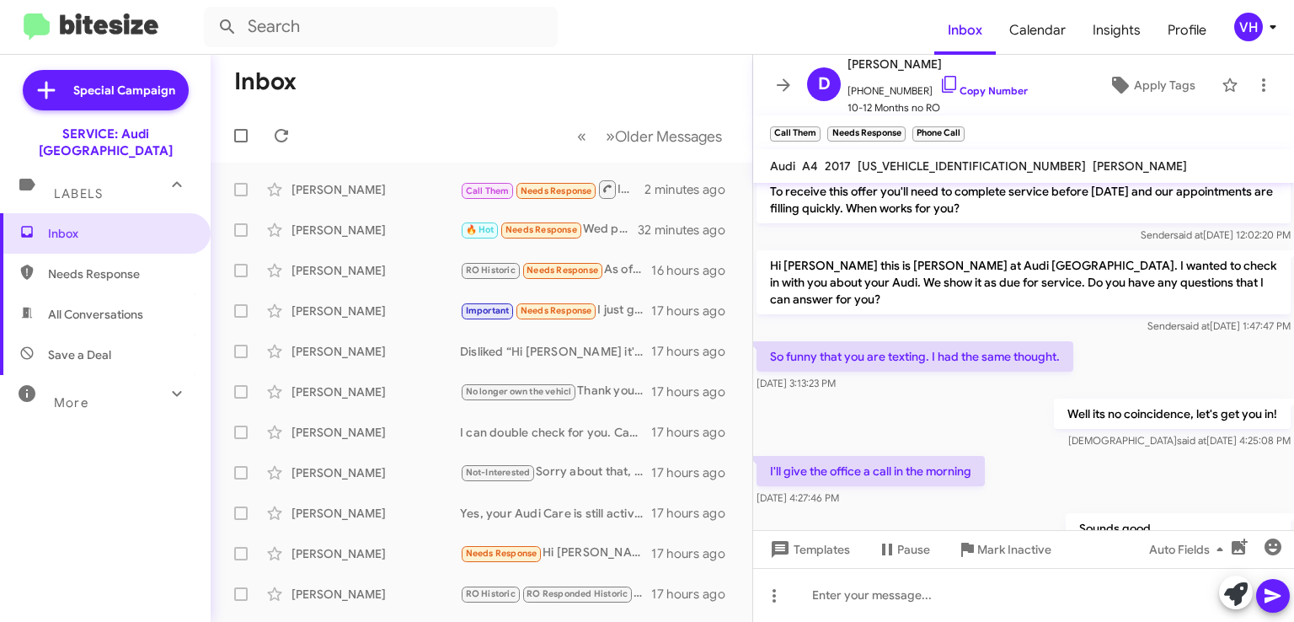
scroll to position [522, 0]
